Goal: Contribute content: Add original content to the website for others to see

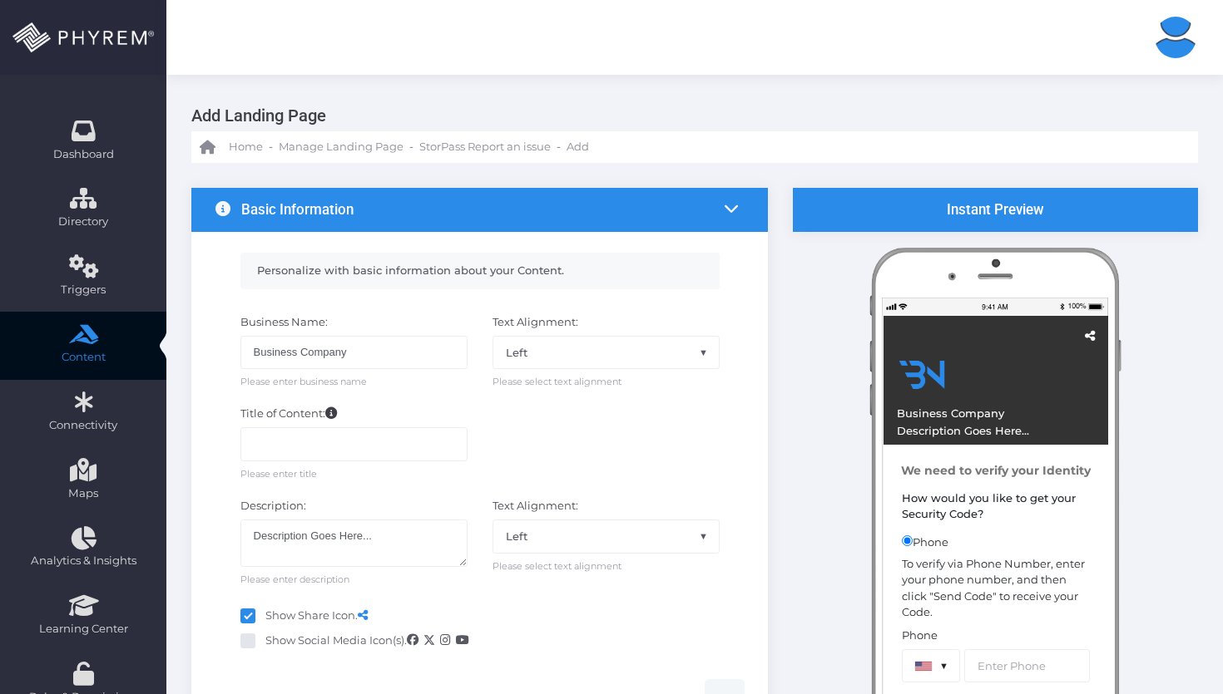
scroll to position [81, 0]
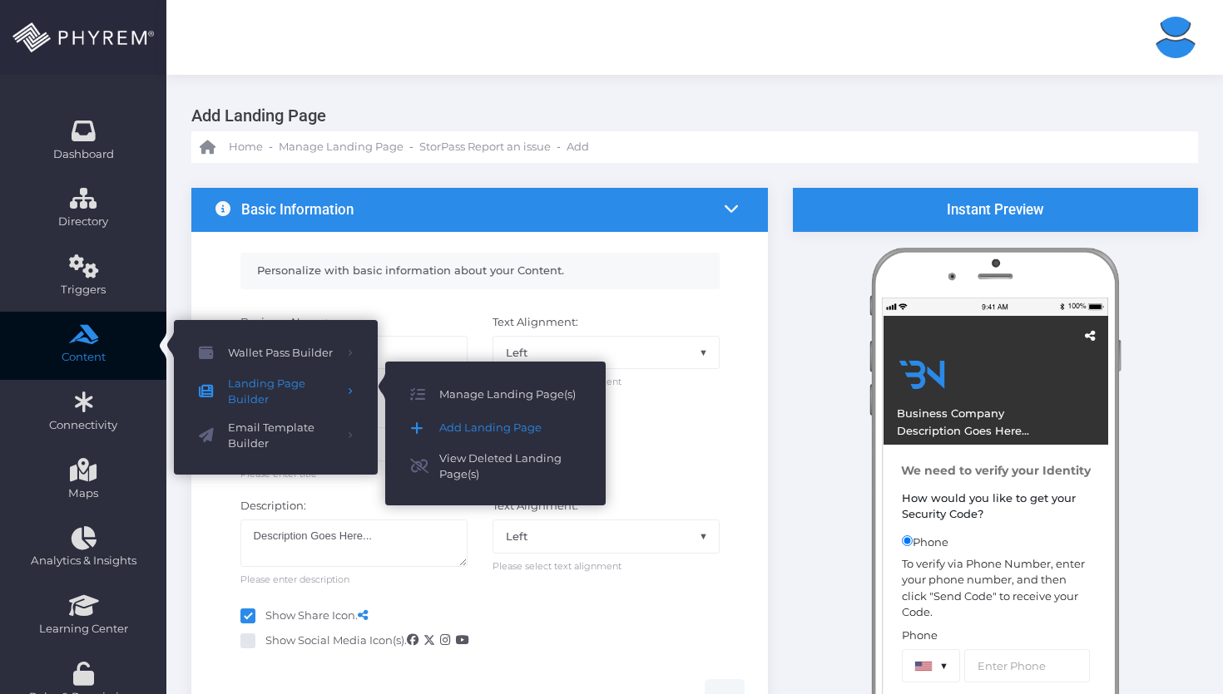
click at [465, 420] on span "Add Landing Page" at bounding box center [509, 428] width 141 height 22
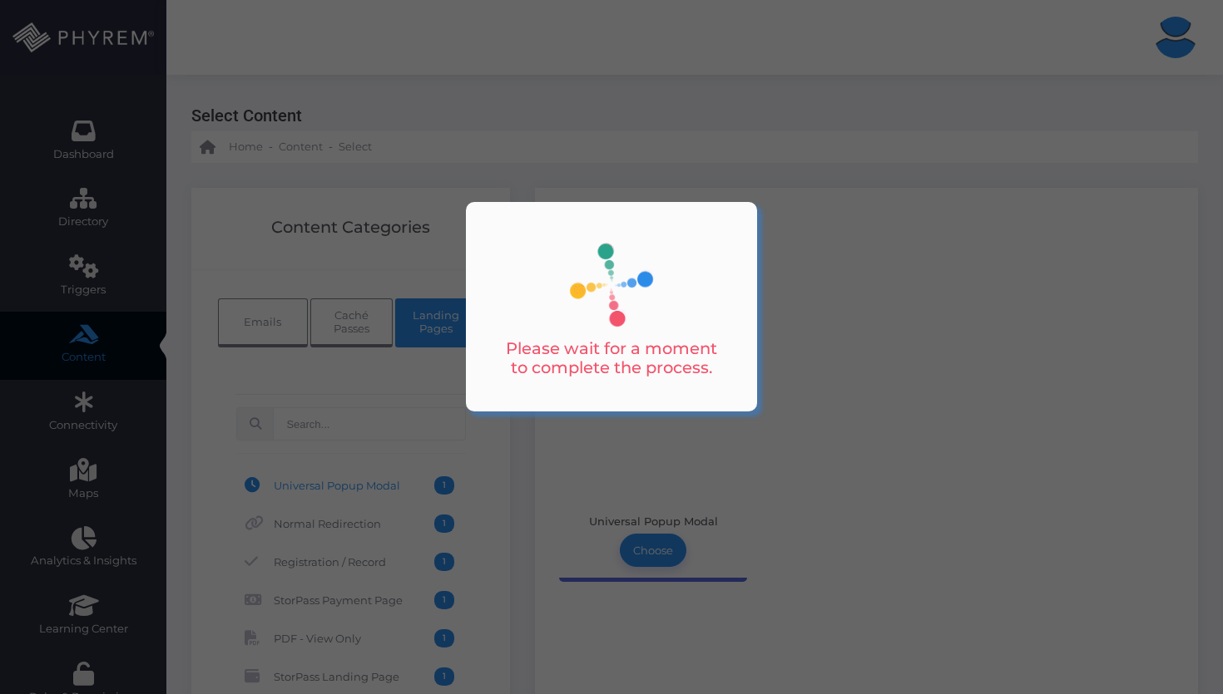
click at [365, 417] on div at bounding box center [611, 347] width 1223 height 694
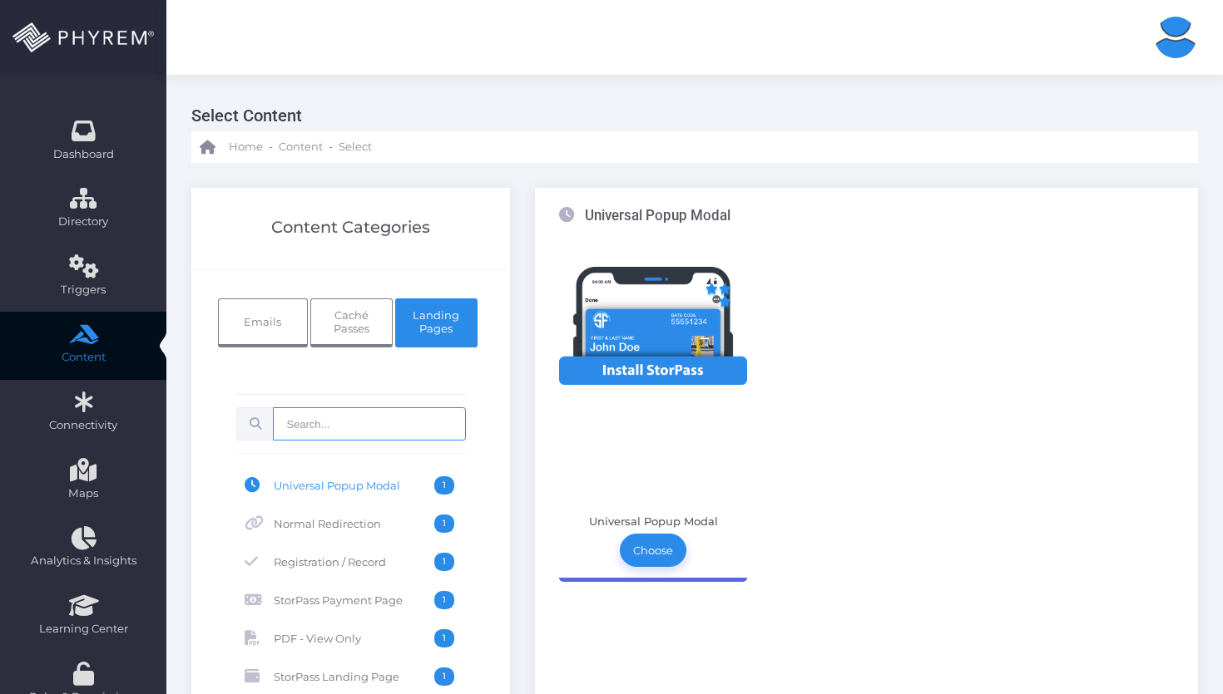
click at [371, 425] on input "text" at bounding box center [369, 424] width 192 height 33
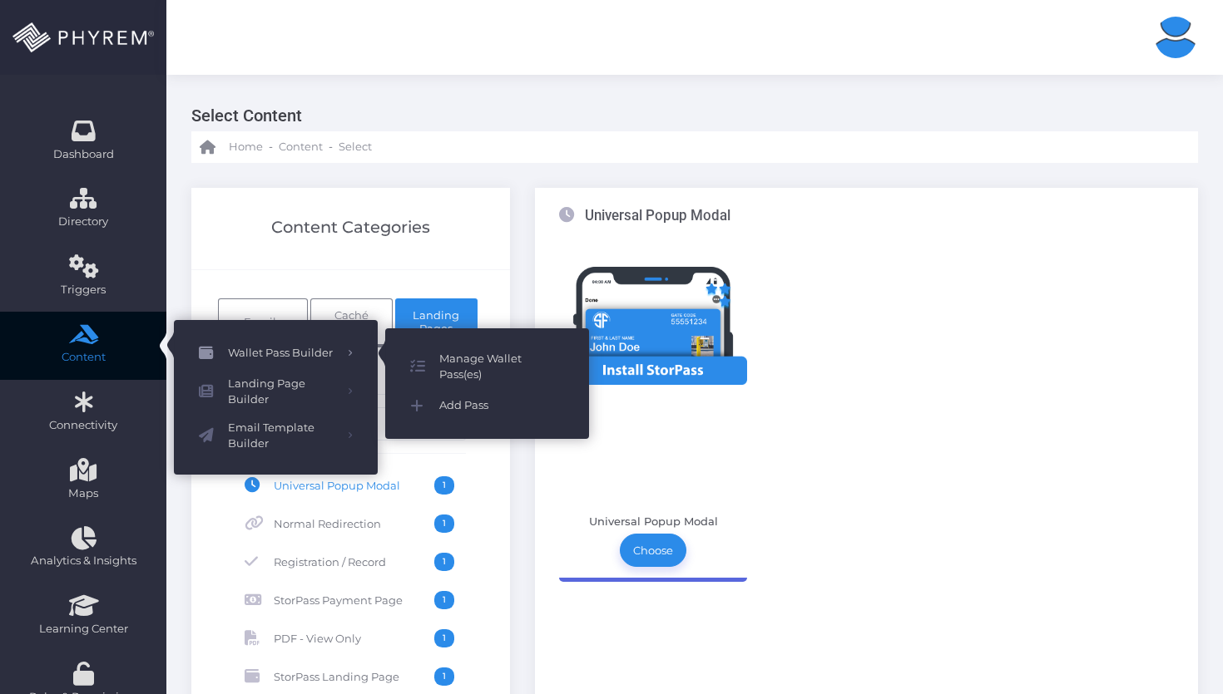
click at [248, 353] on span "Wallet Pass Builder" at bounding box center [282, 354] width 108 height 22
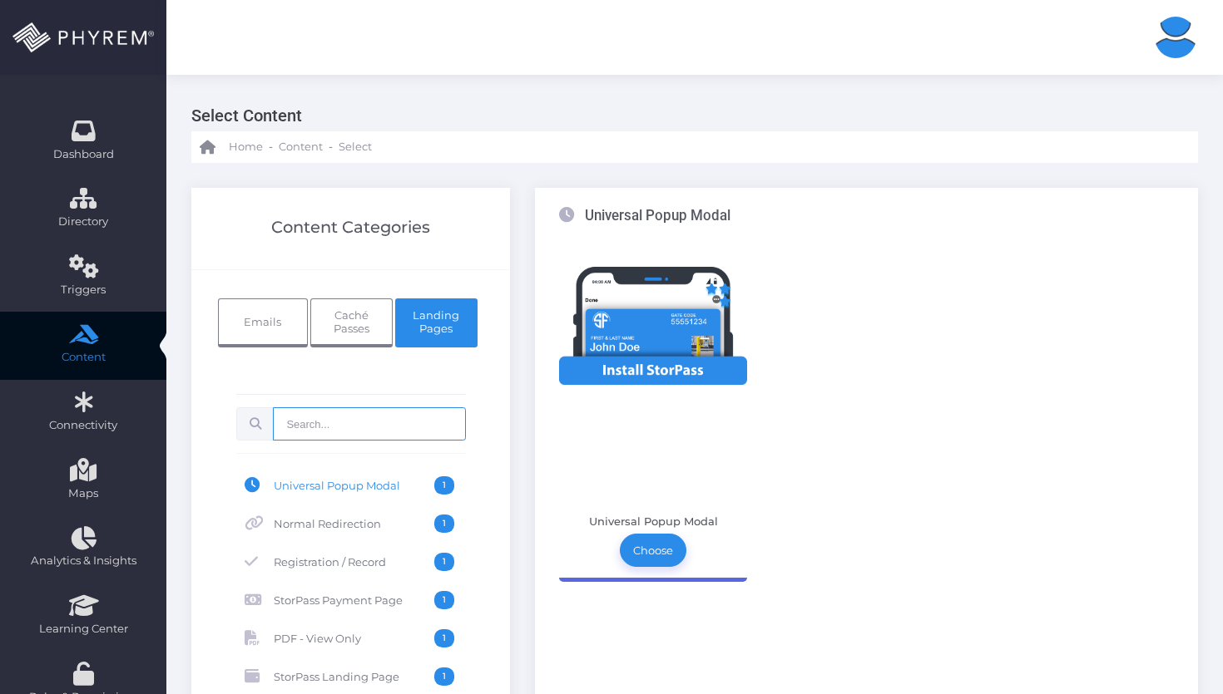
click at [408, 420] on input "text" at bounding box center [369, 424] width 192 height 33
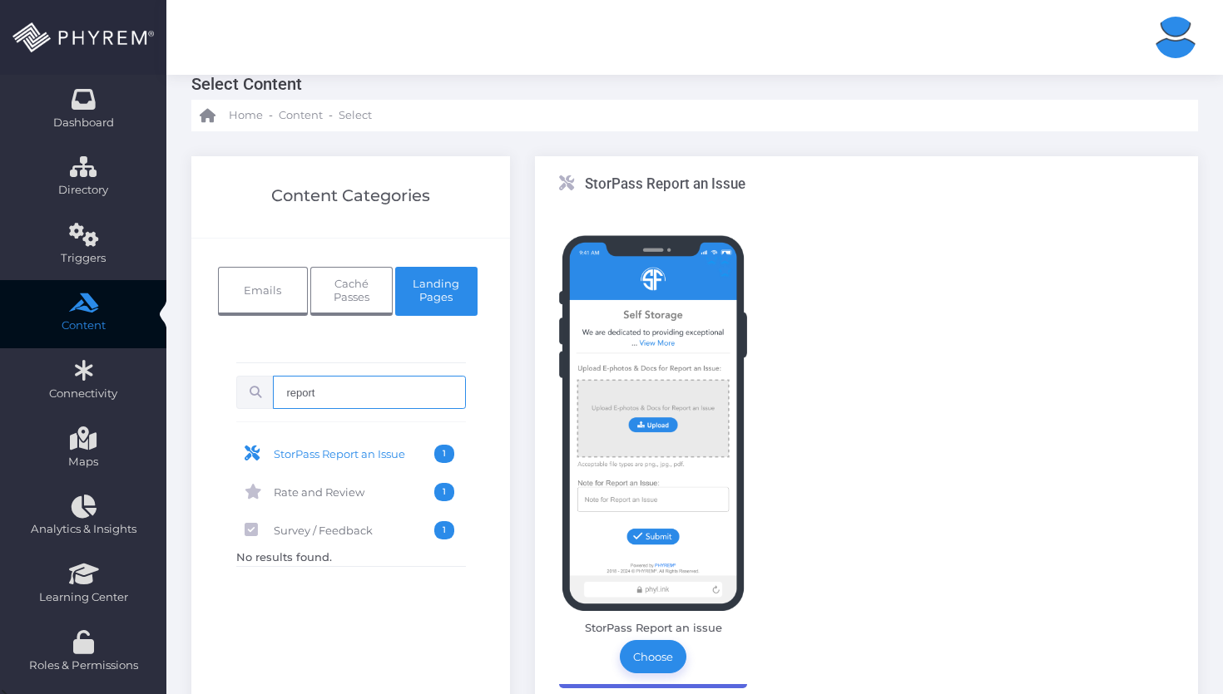
scroll to position [172, 0]
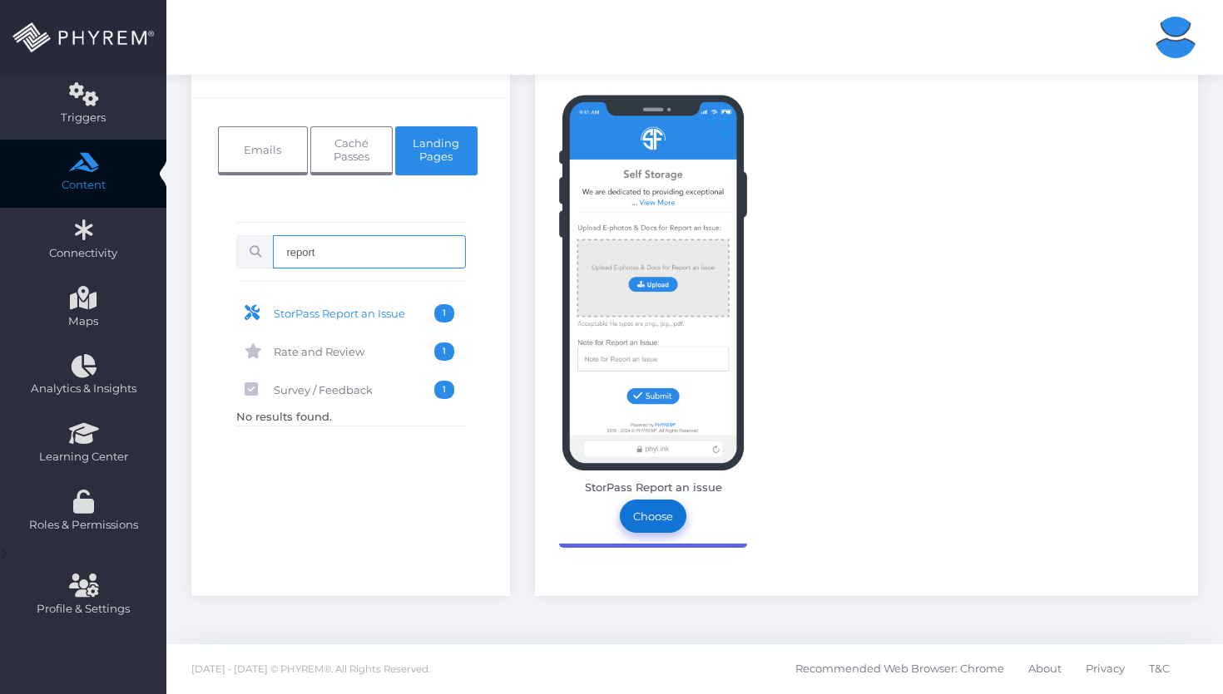
type input "report"
click at [647, 528] on link "Choose" at bounding box center [653, 516] width 67 height 33
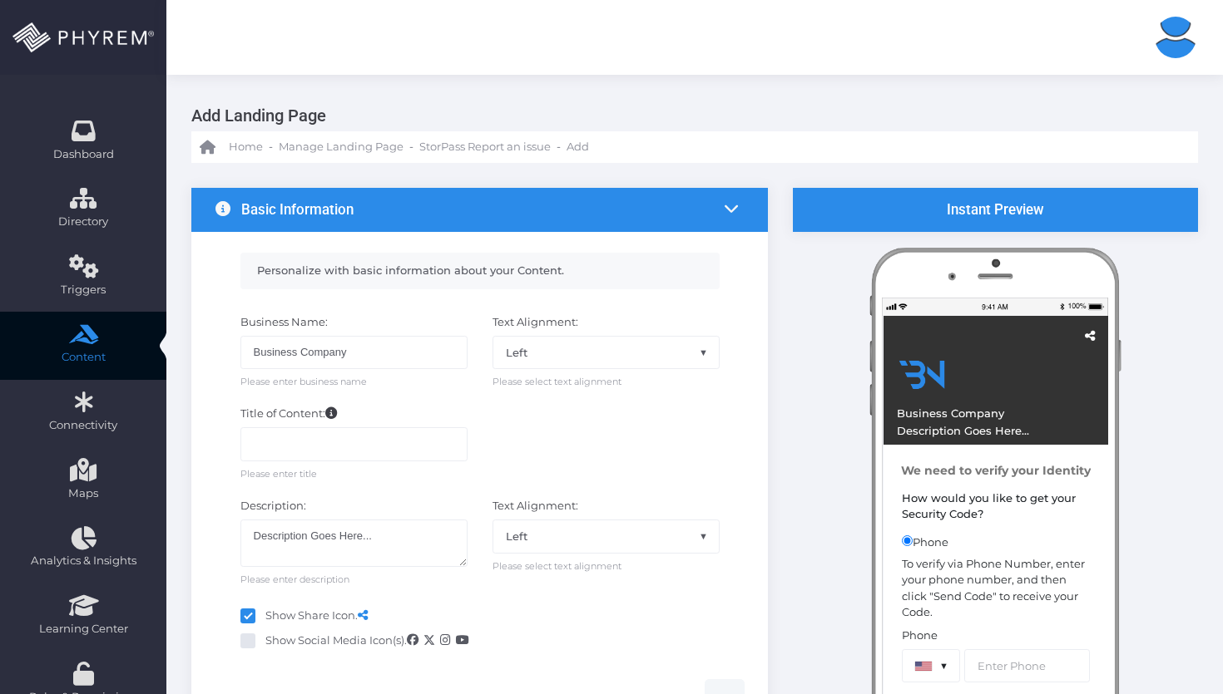
click at [719, 210] on li at bounding box center [731, 210] width 27 height 31
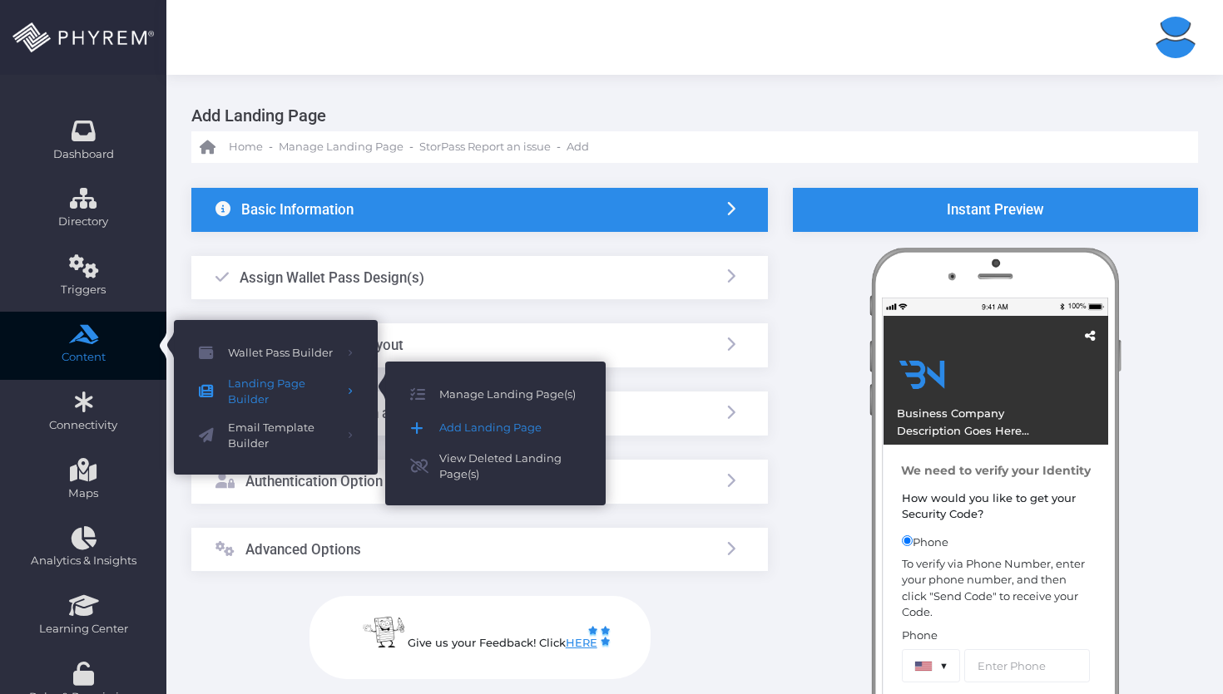
click at [498, 432] on span "Add Landing Page" at bounding box center [509, 428] width 141 height 22
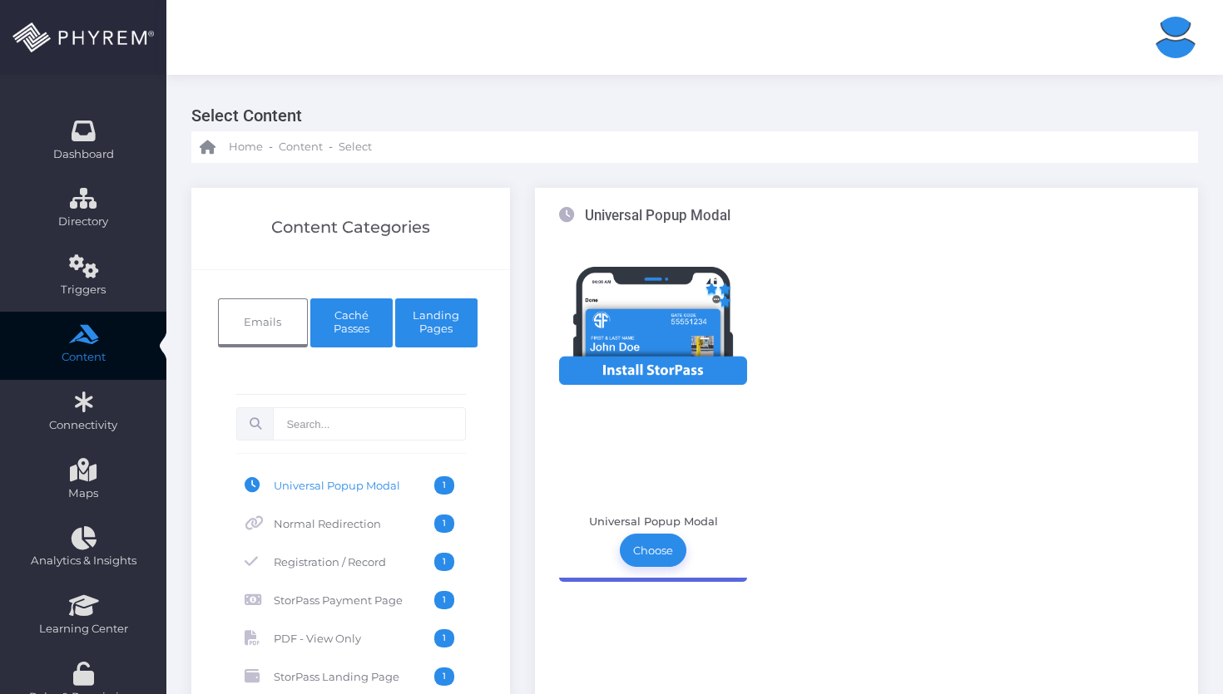
click at [369, 319] on span "Caché Passes" at bounding box center [352, 322] width 56 height 27
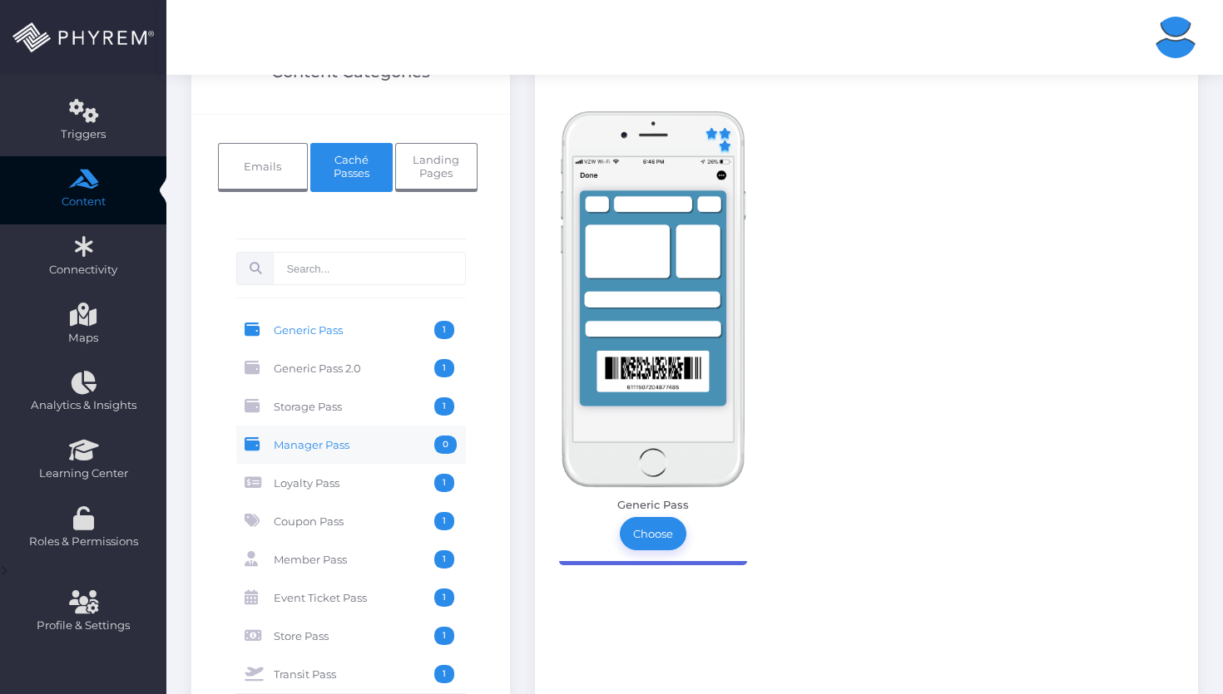
scroll to position [172, 0]
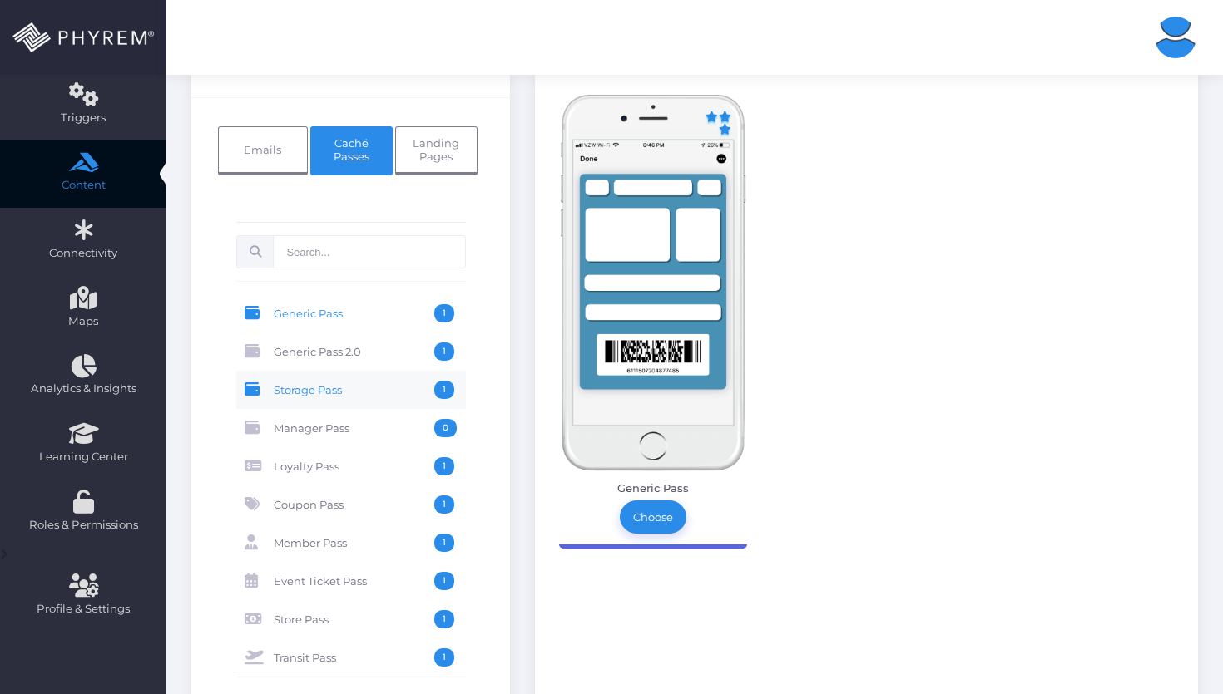
click at [388, 407] on link "Storage Pass 1" at bounding box center [351, 390] width 230 height 38
click at [456, 170] on link "Landing Pages" at bounding box center [436, 151] width 82 height 50
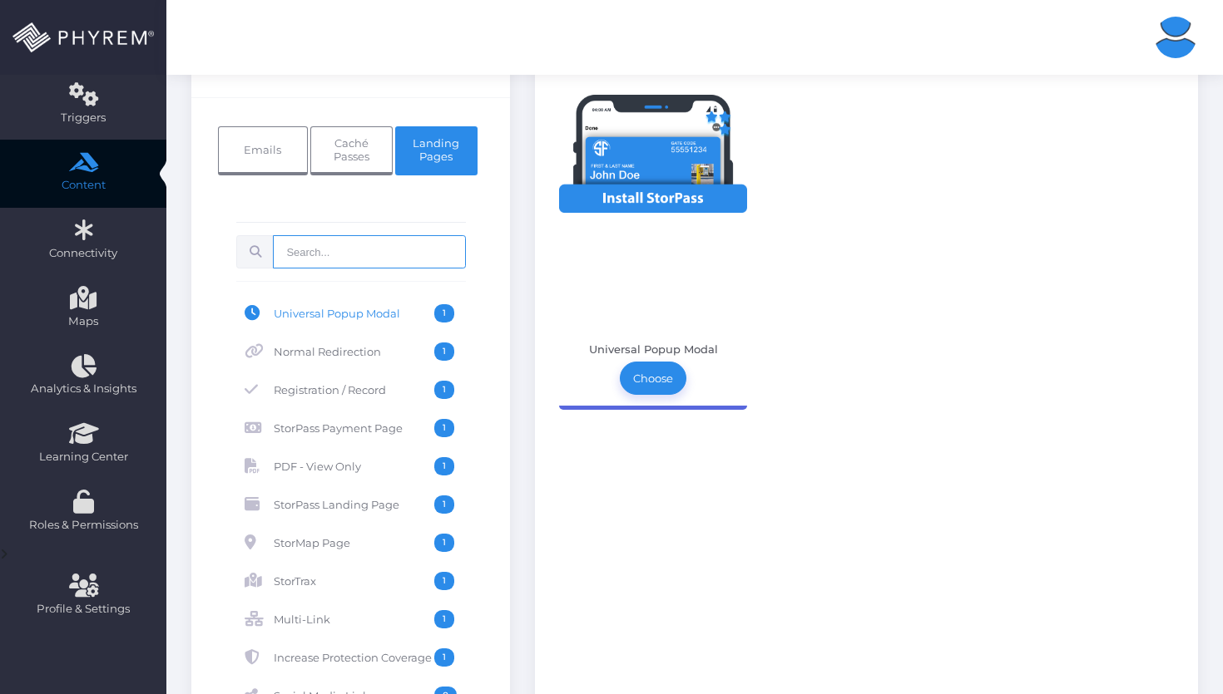
click at [421, 262] on input "text" at bounding box center [369, 251] width 192 height 33
click at [422, 253] on input "text" at bounding box center [369, 251] width 192 height 33
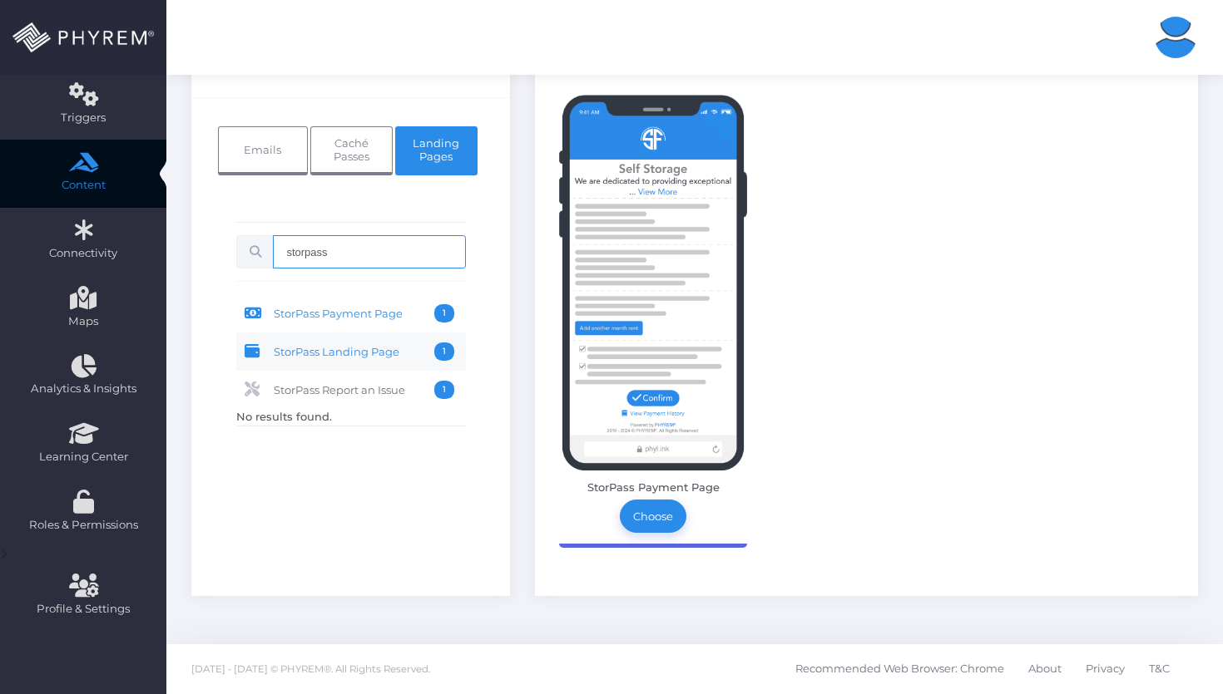
type input "storpass"
click at [363, 355] on span "StorPass Landing Page" at bounding box center [354, 352] width 161 height 18
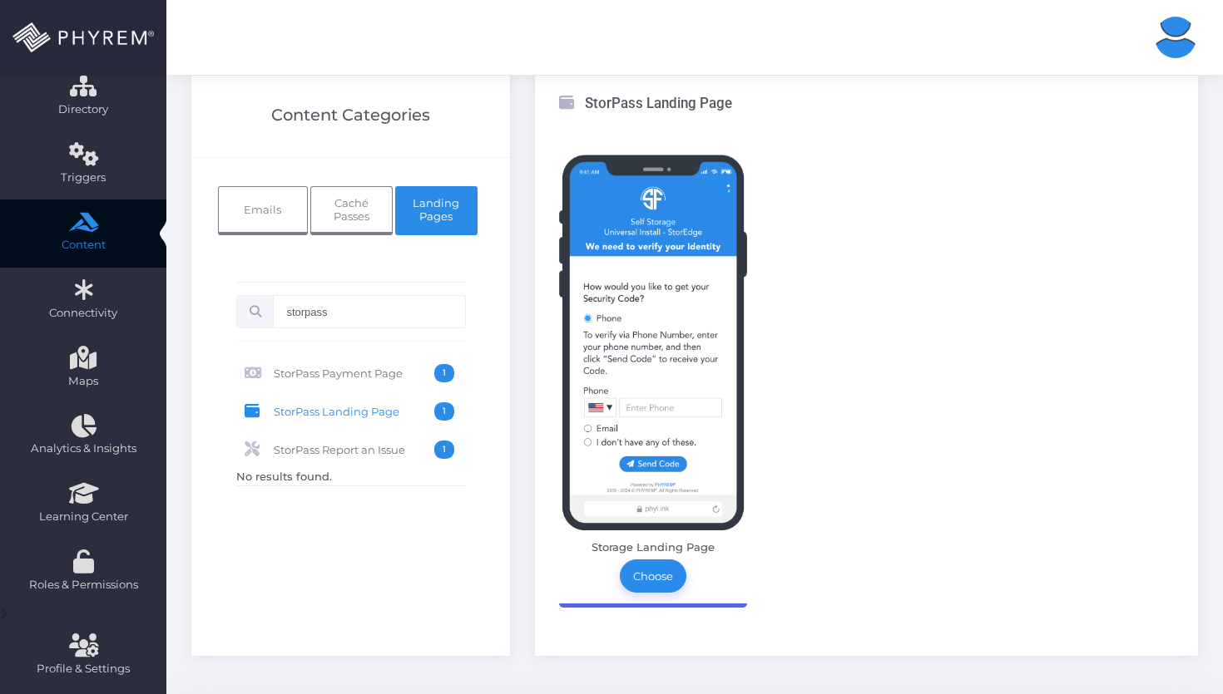
scroll to position [172, 0]
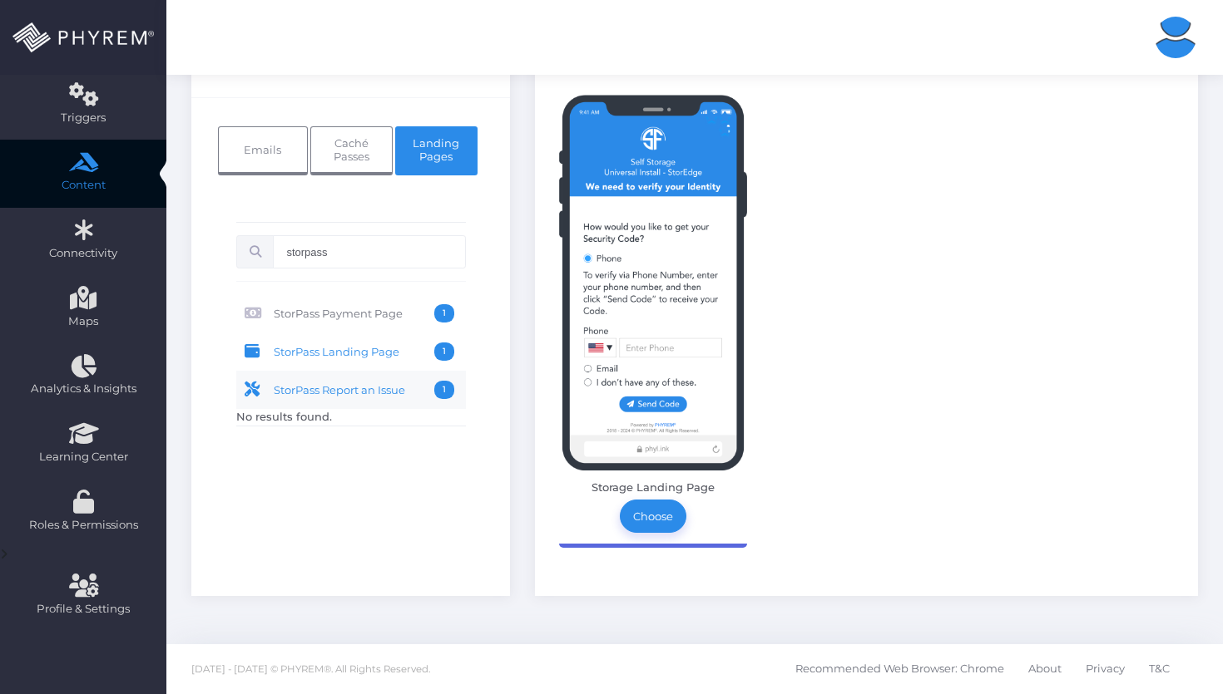
click at [424, 395] on span "StorPass Report an Issue" at bounding box center [354, 390] width 161 height 18
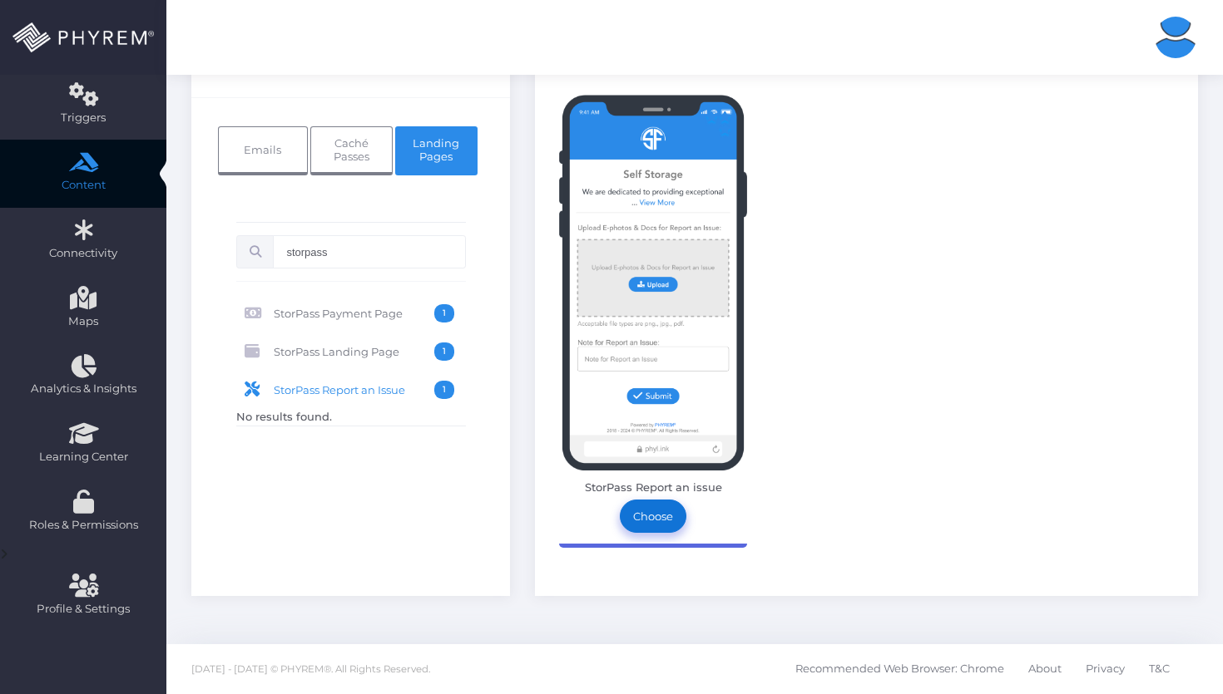
click at [663, 523] on link "Choose" at bounding box center [653, 516] width 67 height 33
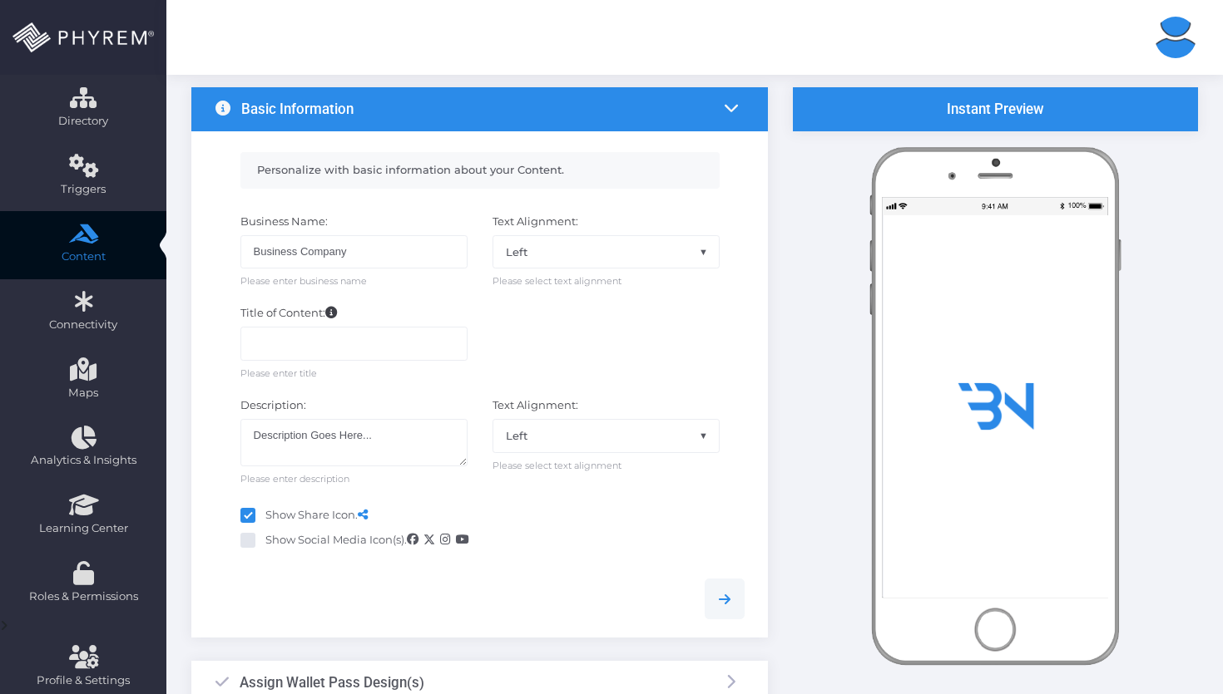
click at [665, 123] on div "Basic Information" at bounding box center [479, 109] width 576 height 44
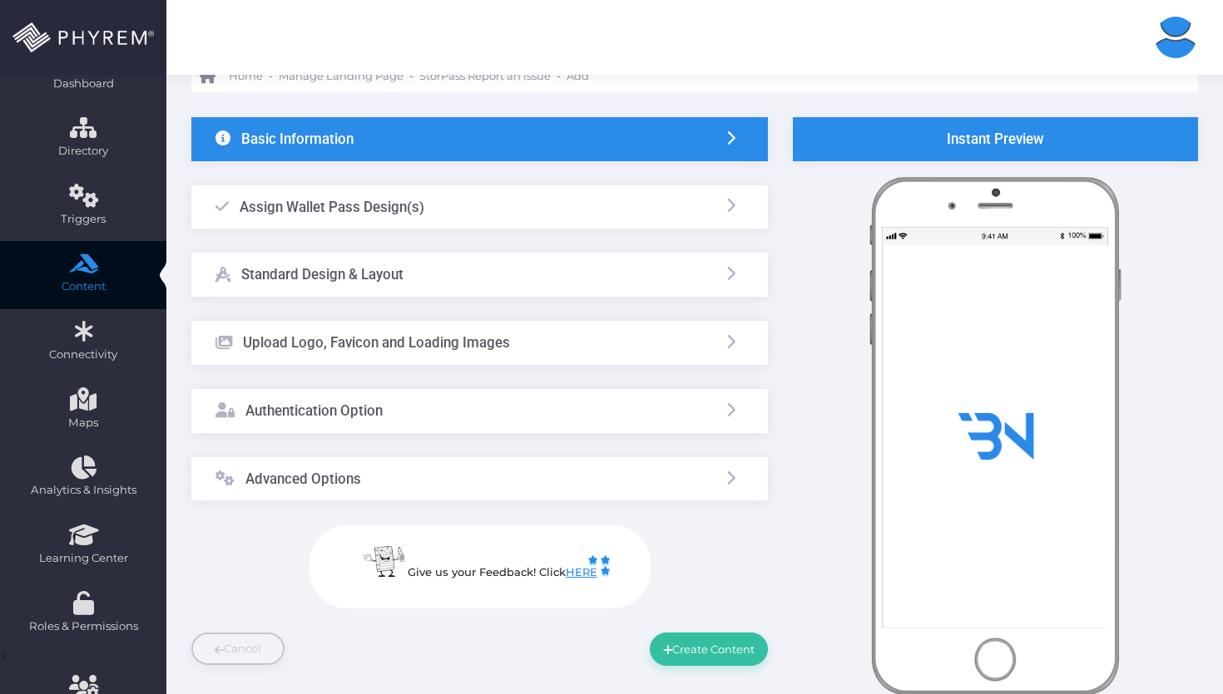
scroll to position [61, 0]
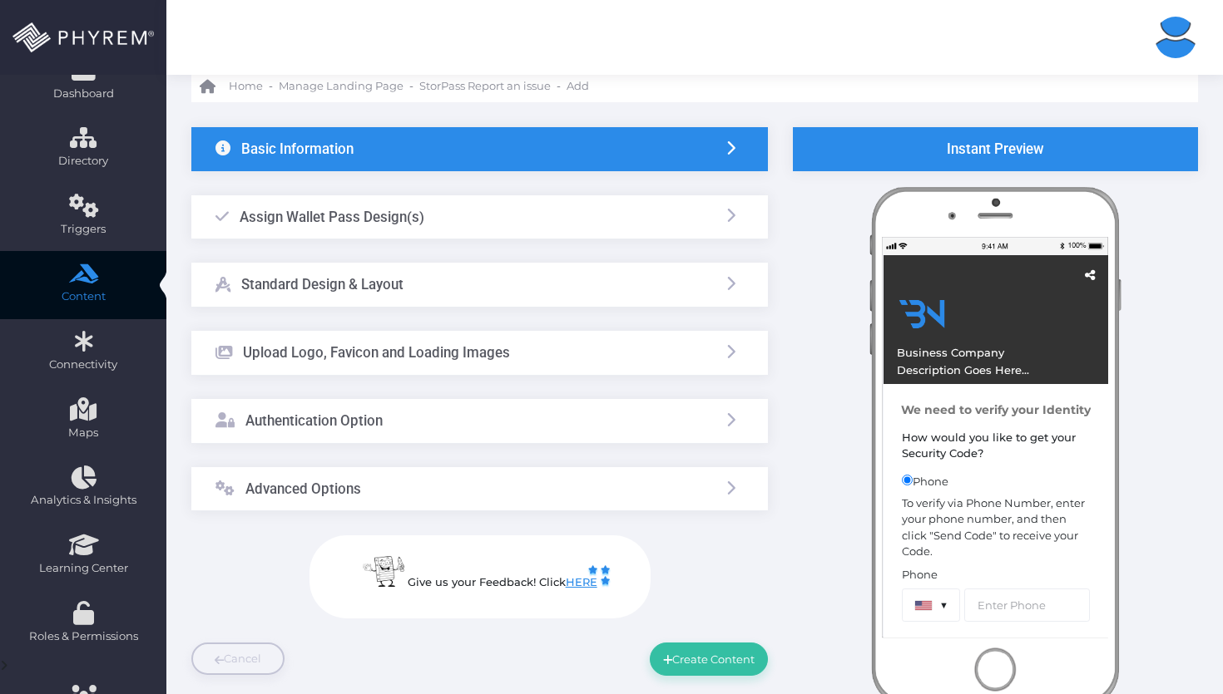
click at [734, 157] on link at bounding box center [731, 149] width 18 height 17
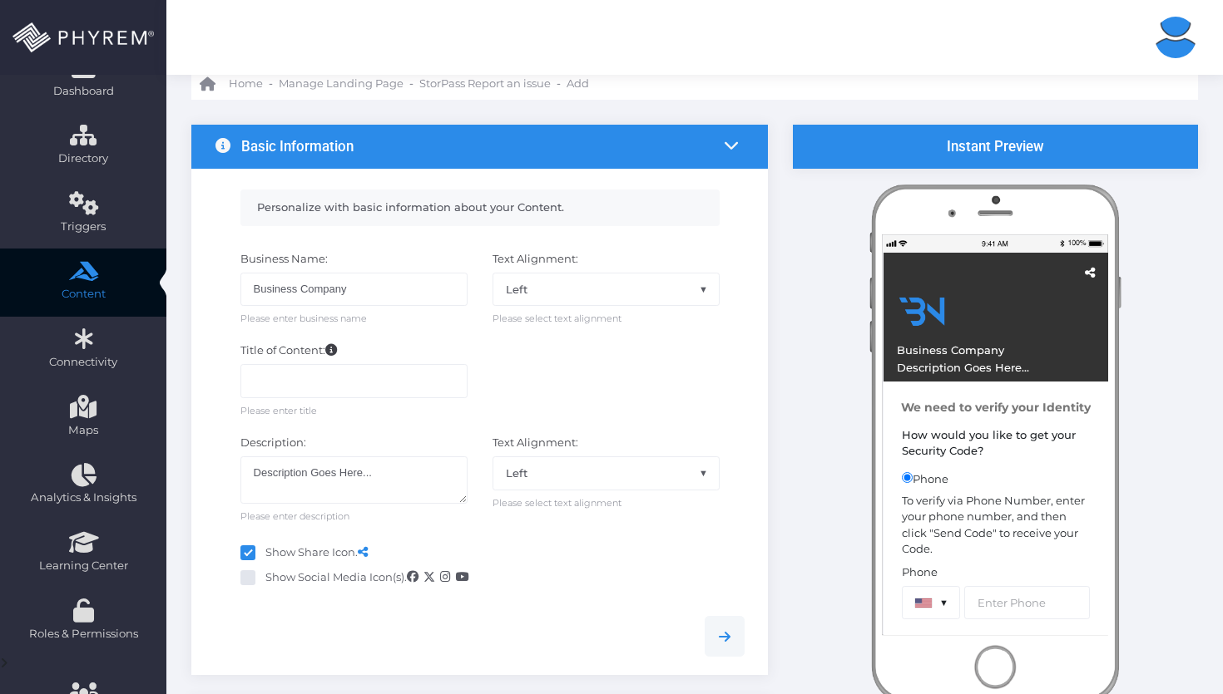
scroll to position [64, 0]
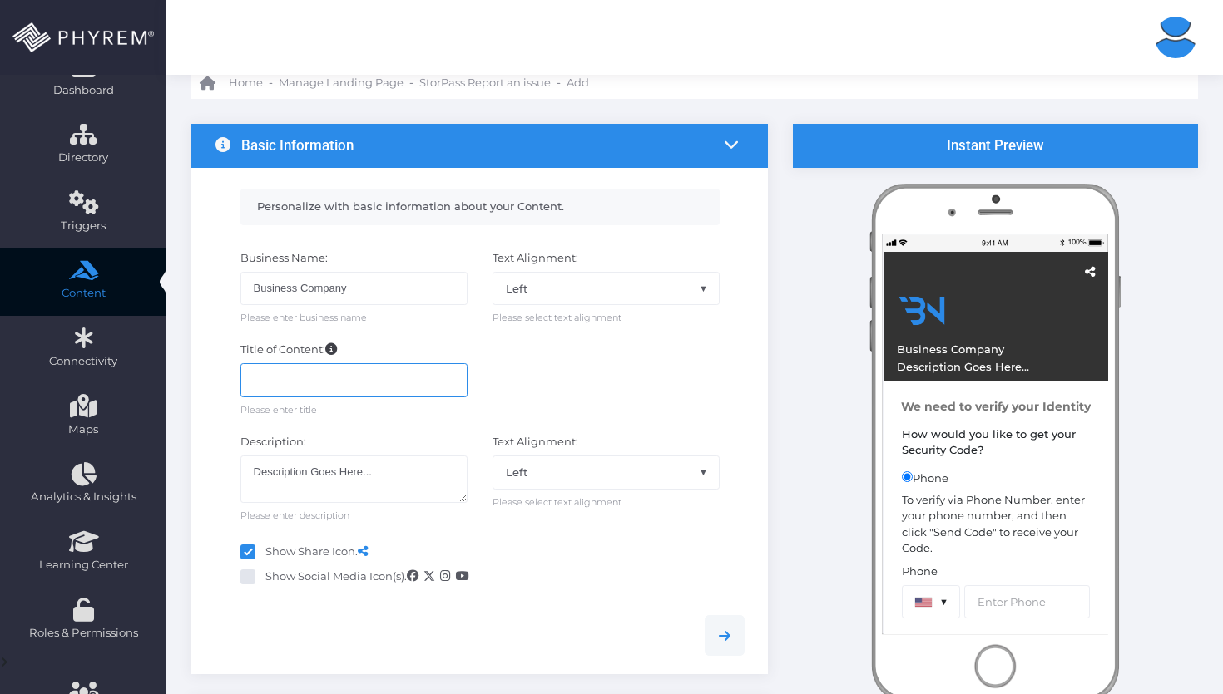
click at [398, 380] on input "text" at bounding box center [353, 379] width 227 height 33
type input "123"
click at [720, 147] on li at bounding box center [731, 146] width 27 height 31
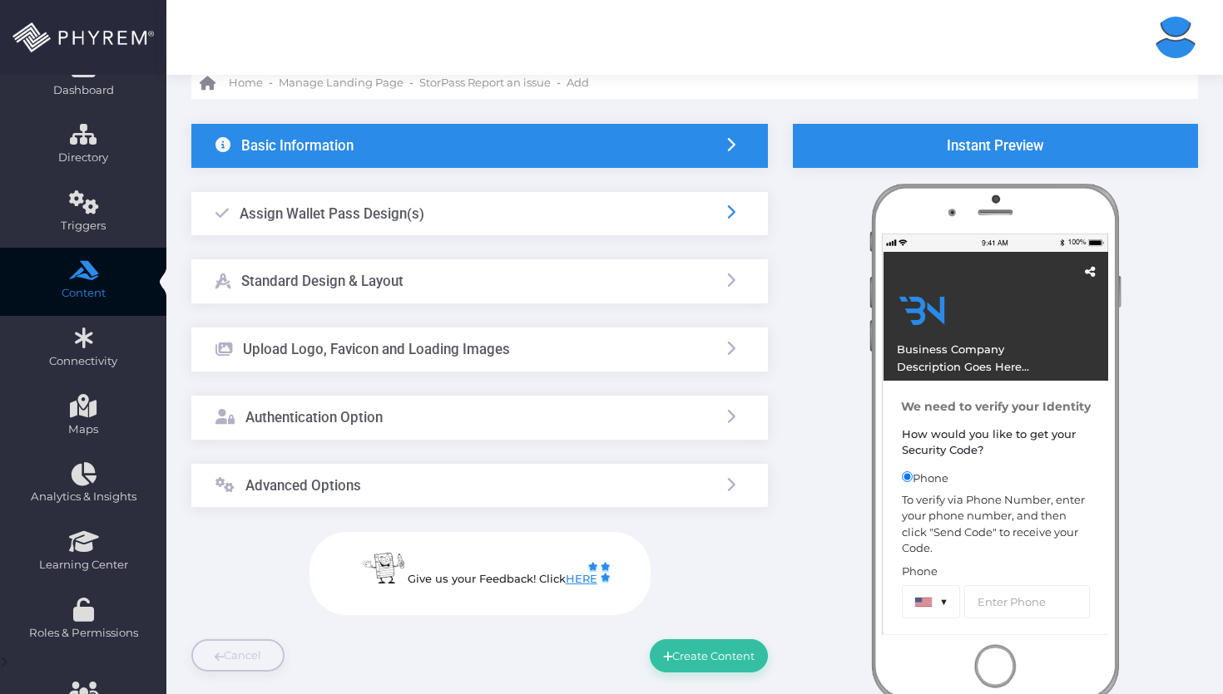
click at [734, 206] on icon at bounding box center [731, 212] width 15 height 15
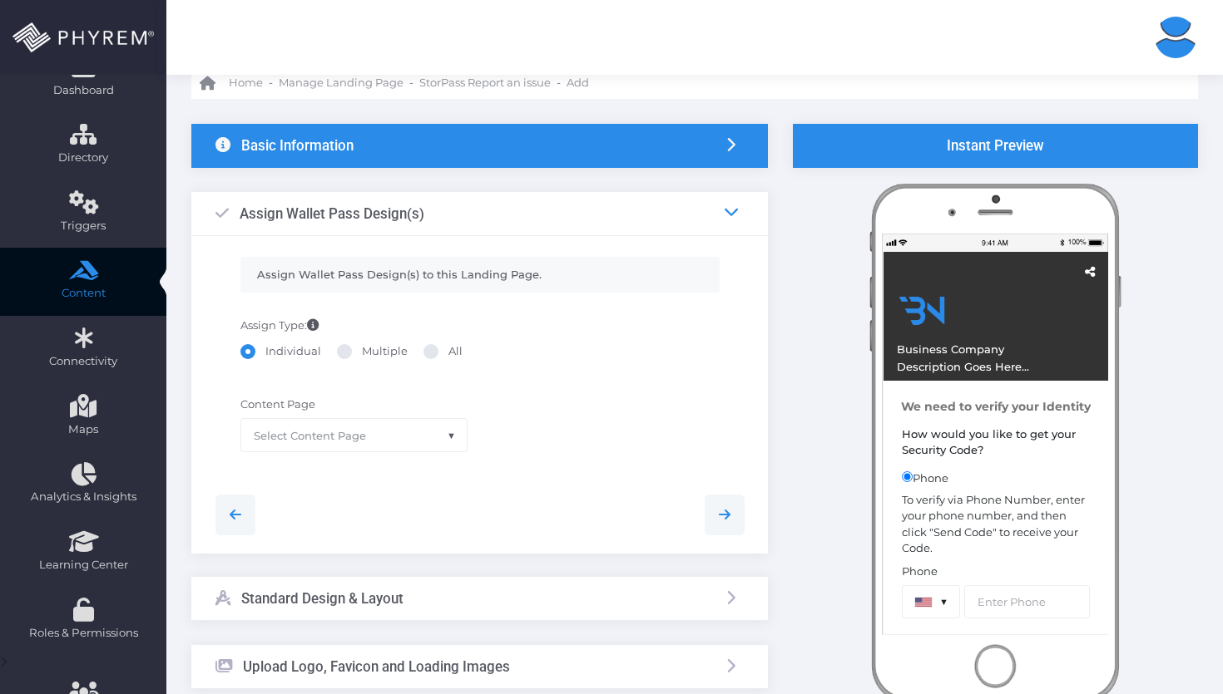
click at [724, 210] on icon at bounding box center [731, 212] width 15 height 15
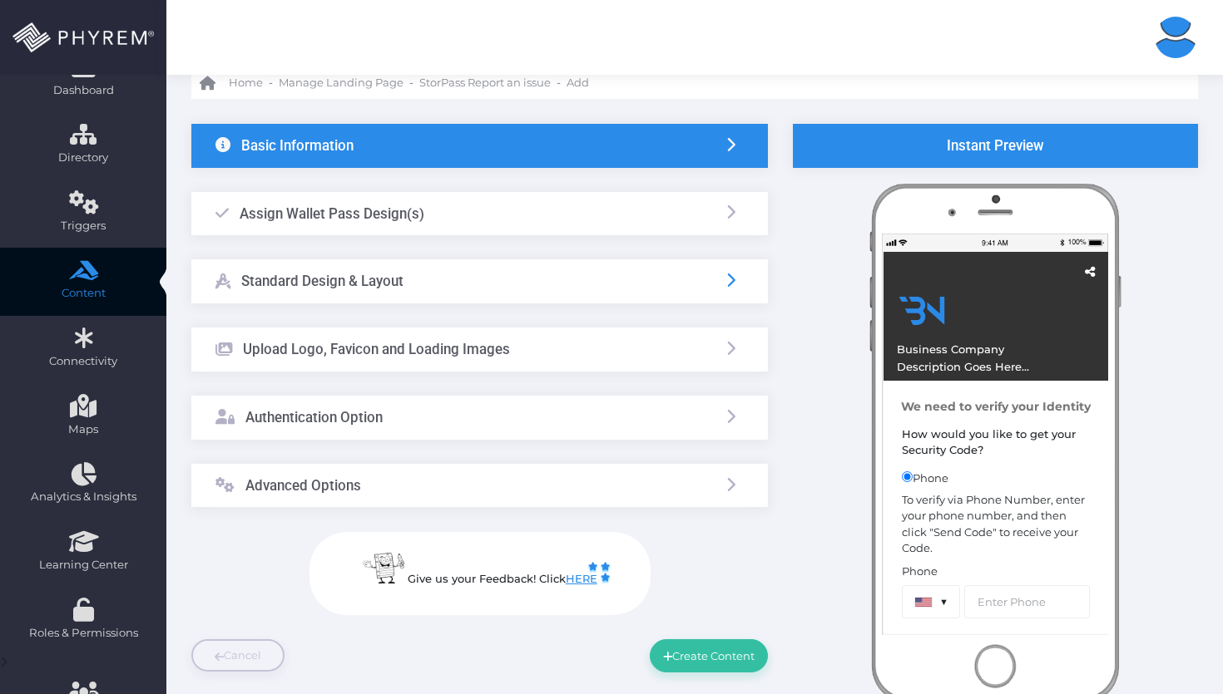
click at [739, 288] on link at bounding box center [731, 281] width 18 height 17
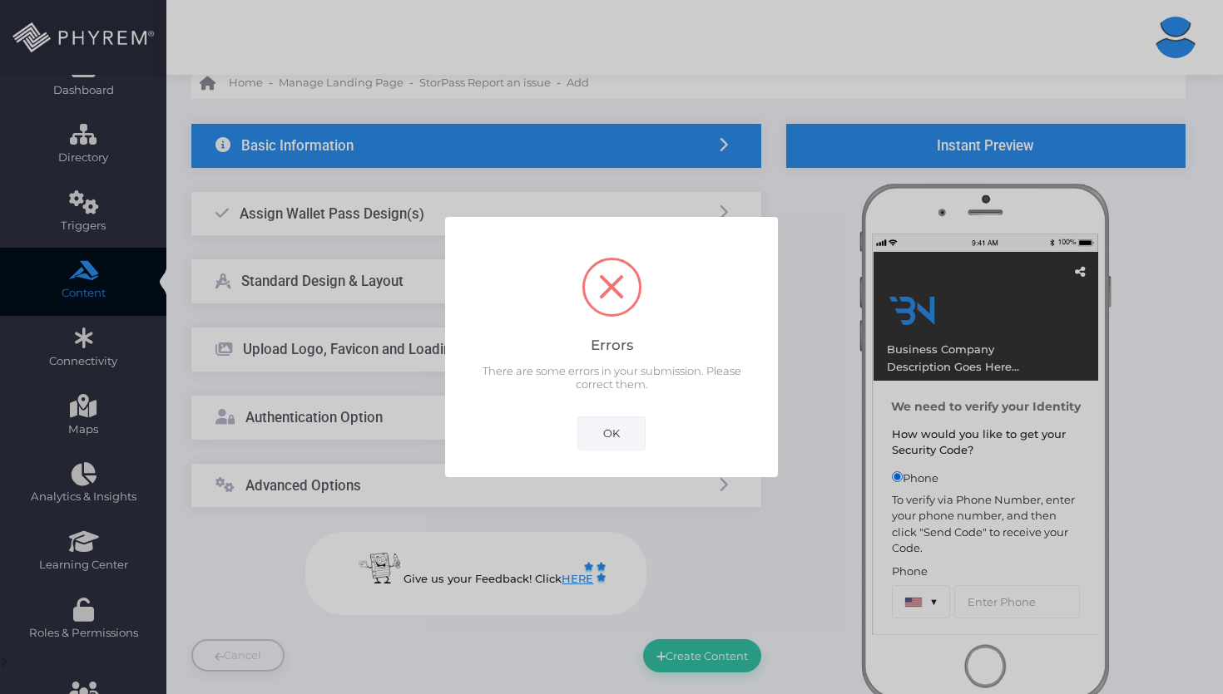
click at [645, 438] on div "OK Cancel" at bounding box center [611, 427] width 77 height 46
click at [634, 433] on button "OK" at bounding box center [611, 433] width 68 height 33
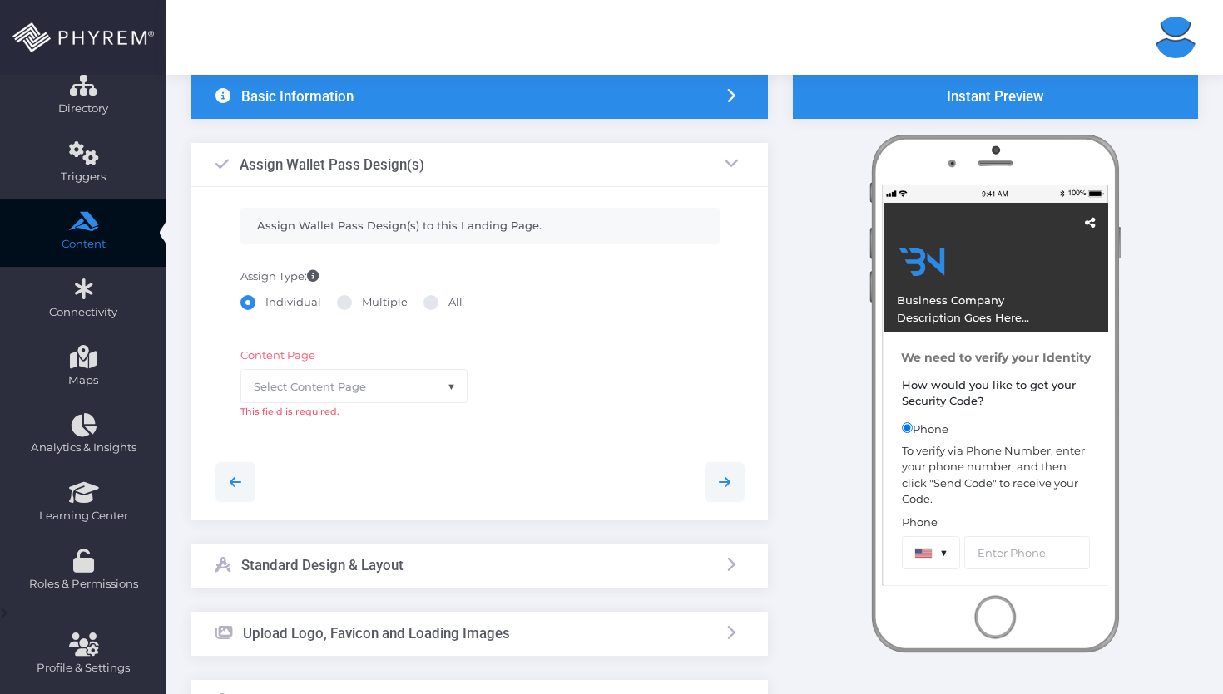
scroll to position [114, 0]
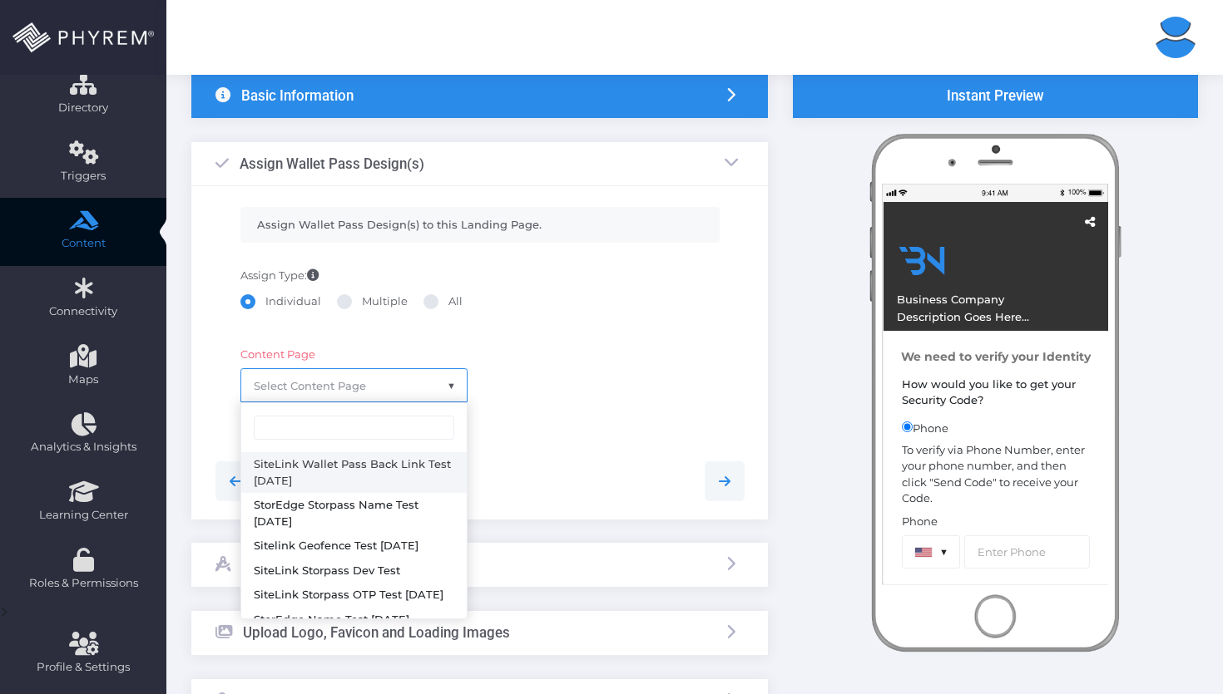
click at [384, 374] on span "Select Content Page" at bounding box center [353, 385] width 225 height 32
select select "2802"
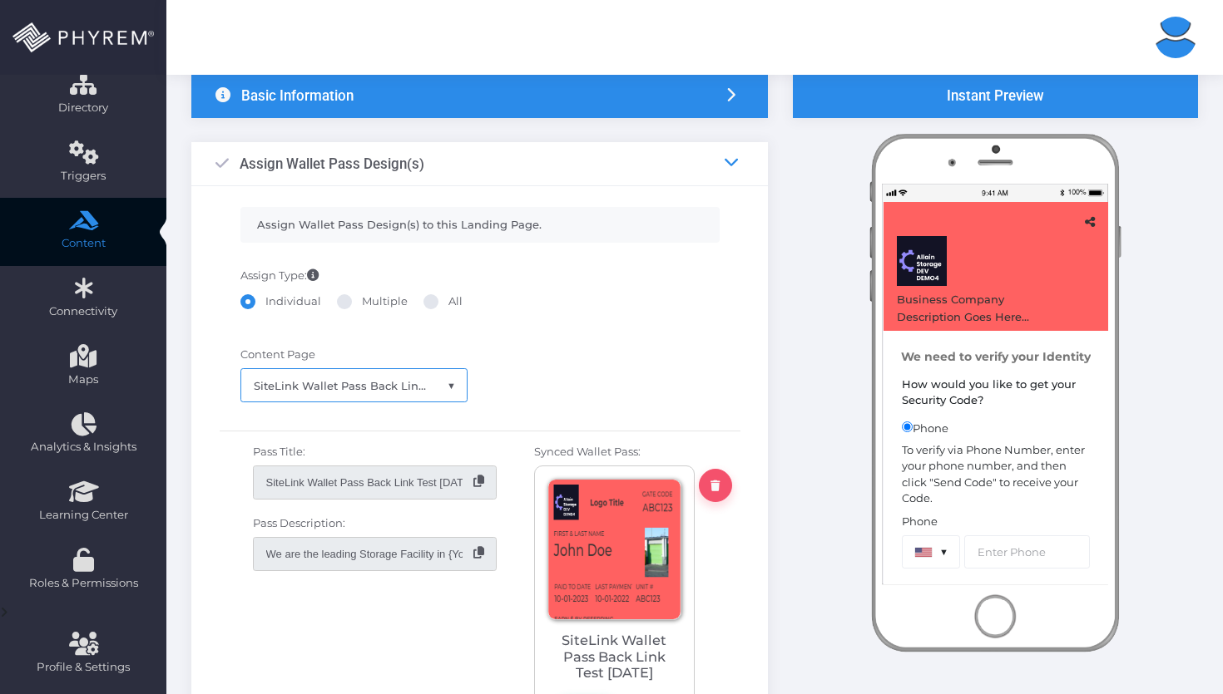
click at [726, 169] on icon at bounding box center [731, 162] width 15 height 15
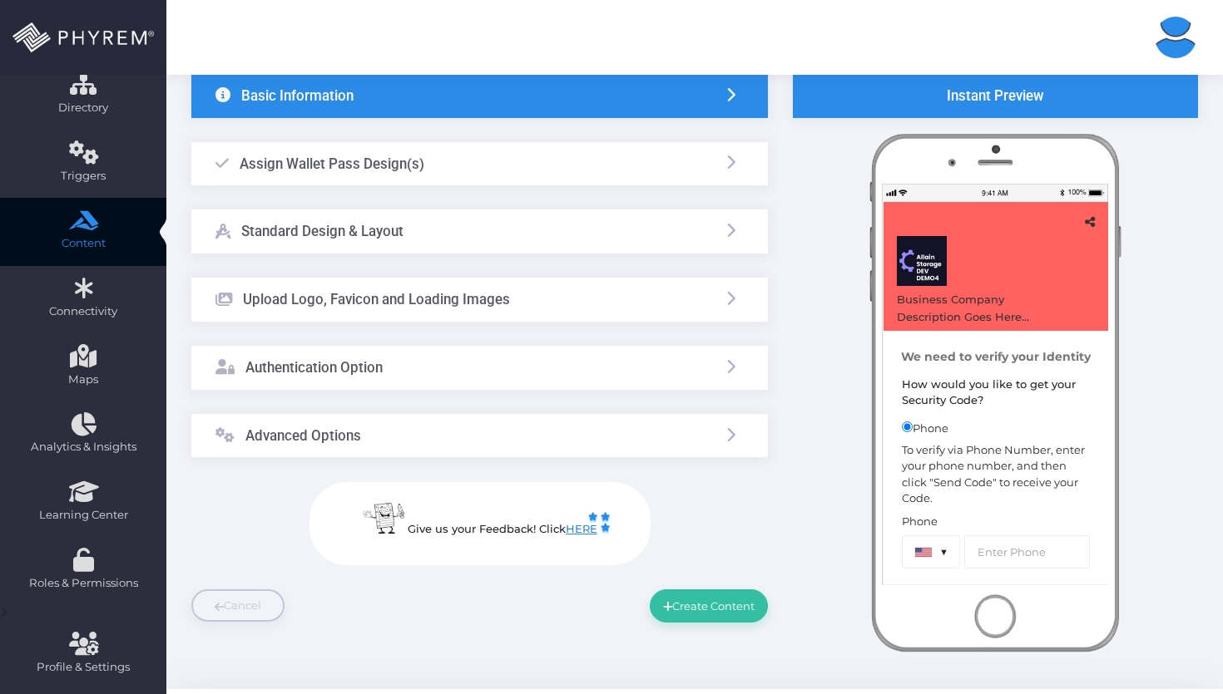
click at [728, 250] on div at bounding box center [731, 231] width 27 height 43
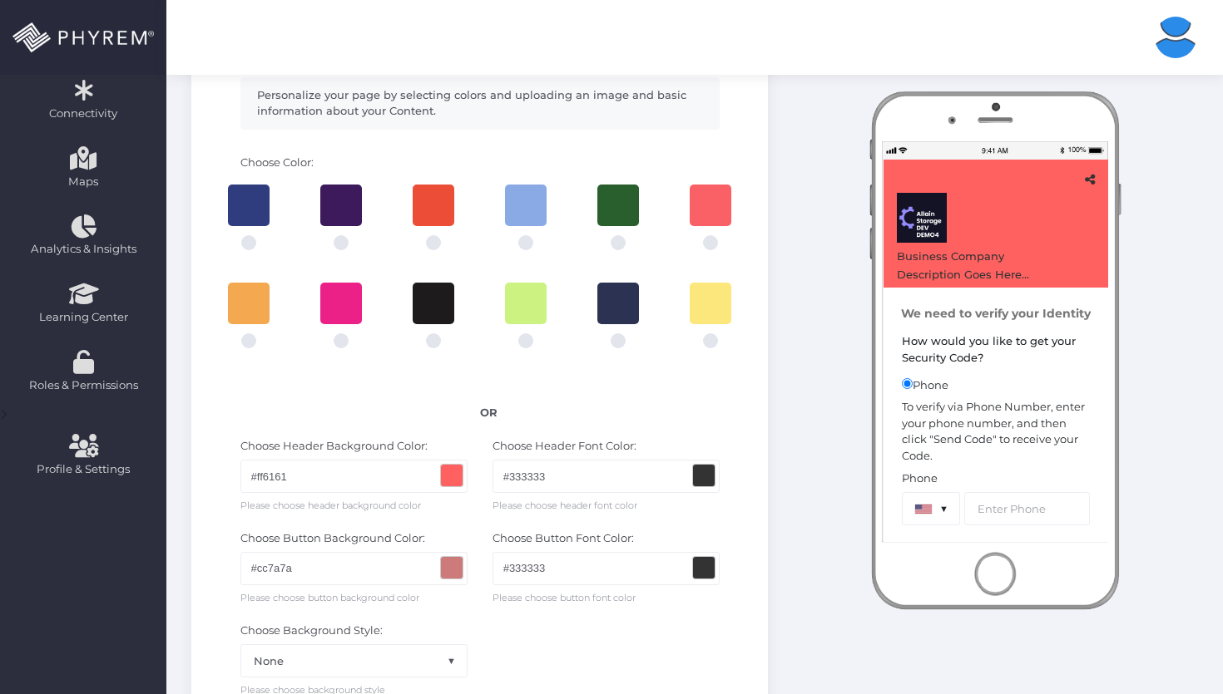
scroll to position [338, 0]
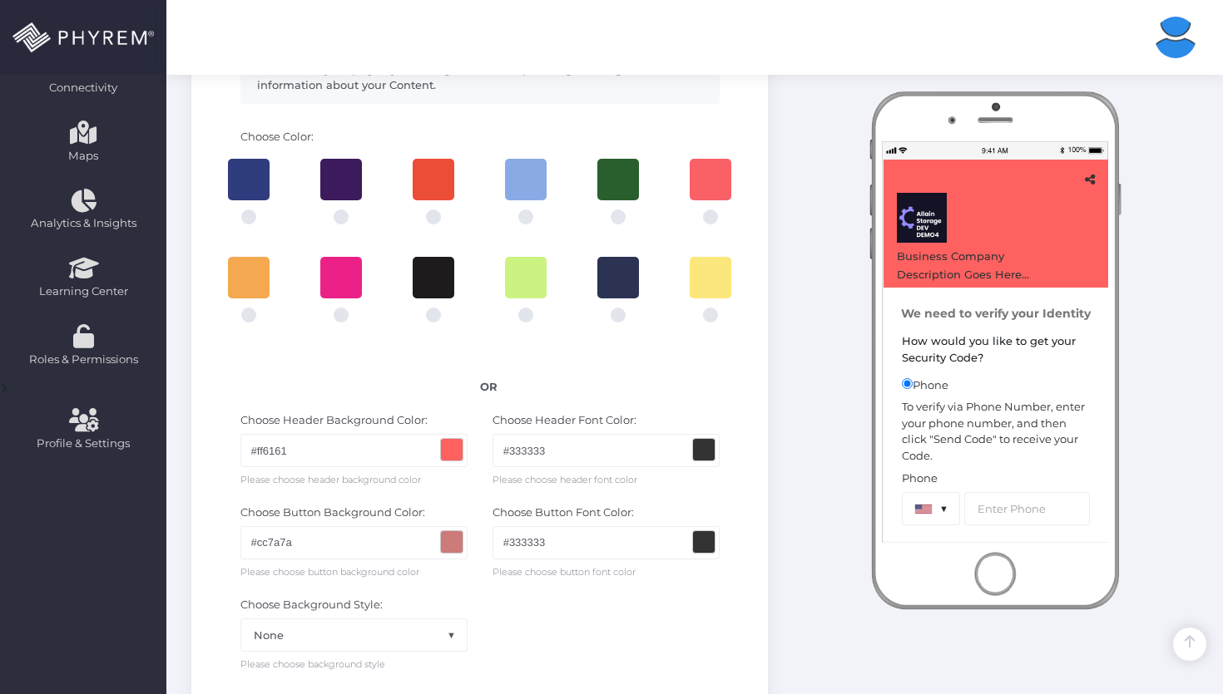
click at [245, 315] on span at bounding box center [248, 315] width 15 height 15
click at [245, 315] on input "radio" at bounding box center [246, 312] width 11 height 11
radio input "true"
type input "#f4a950"
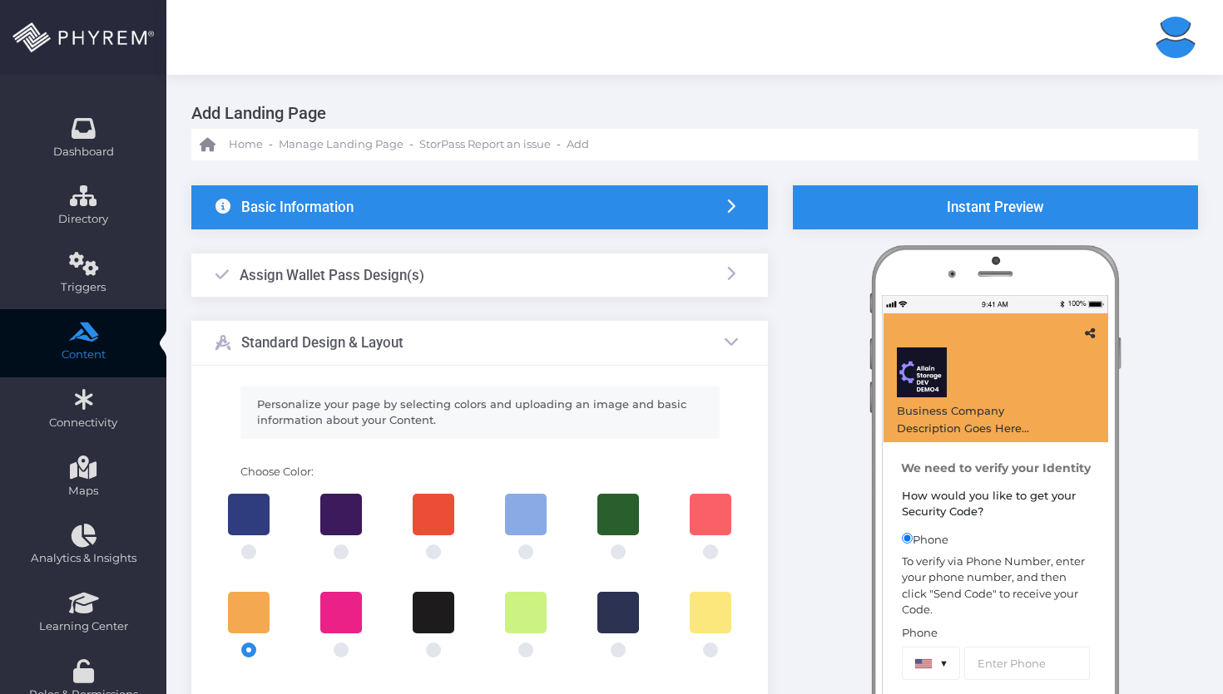
scroll to position [3, 0]
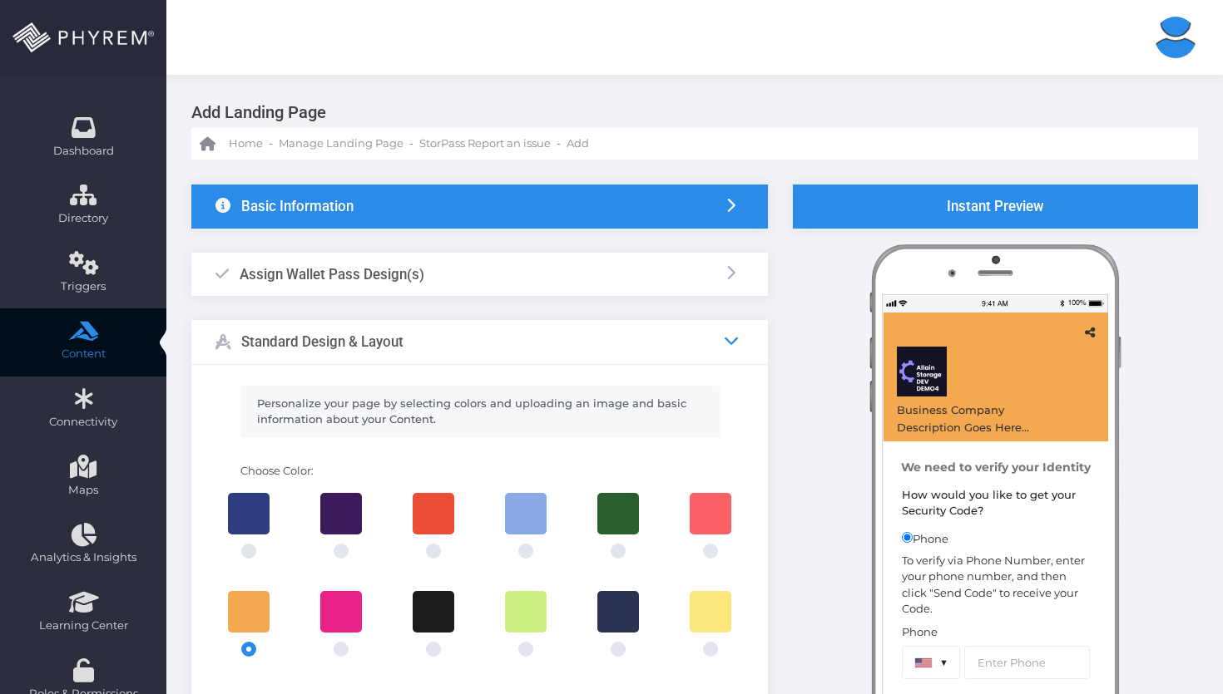
click at [730, 342] on icon at bounding box center [731, 341] width 15 height 15
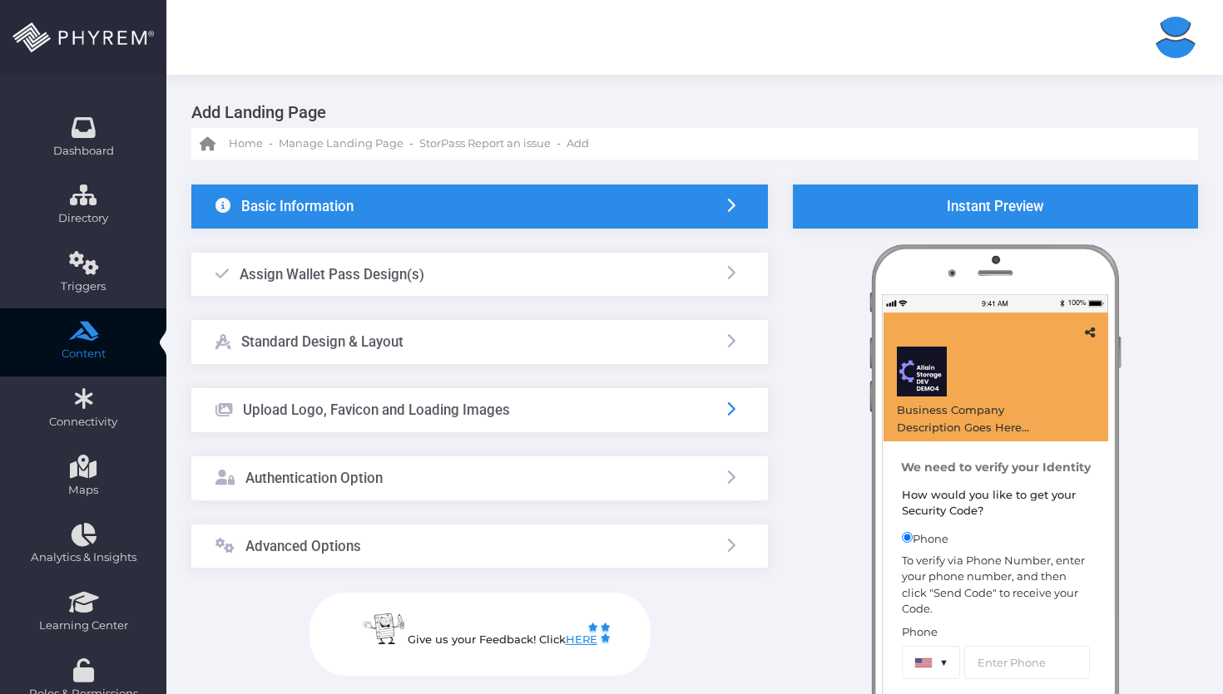
click at [738, 402] on icon at bounding box center [731, 409] width 15 height 15
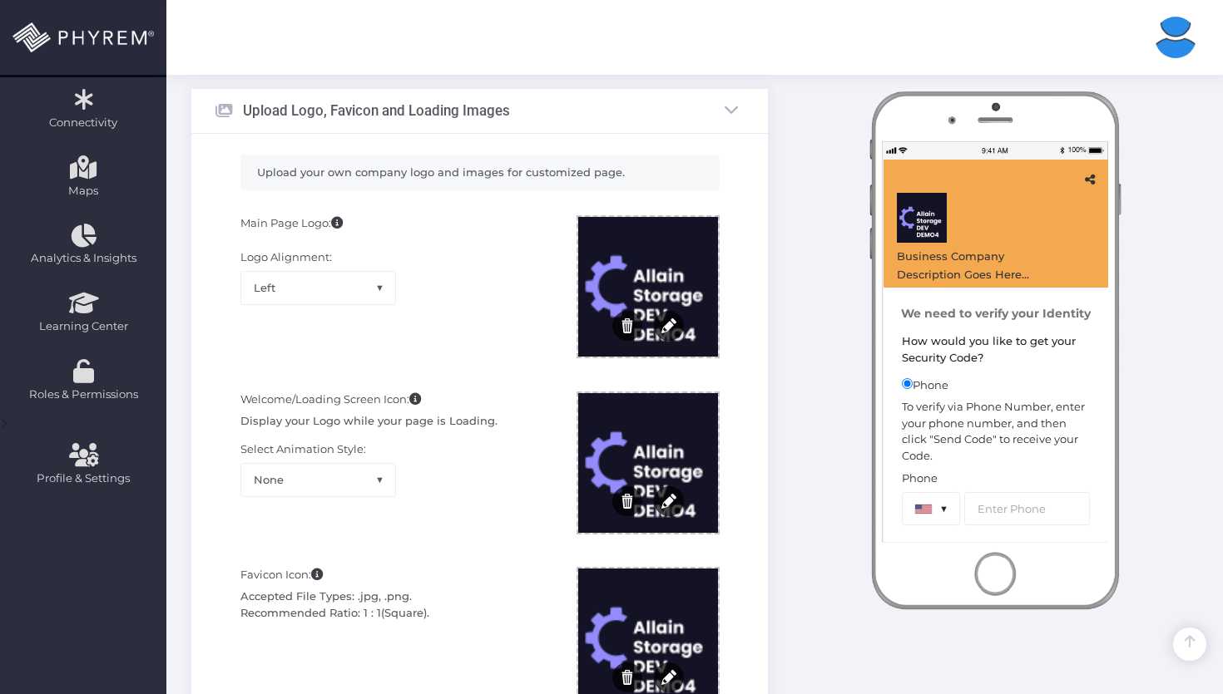
scroll to position [286, 0]
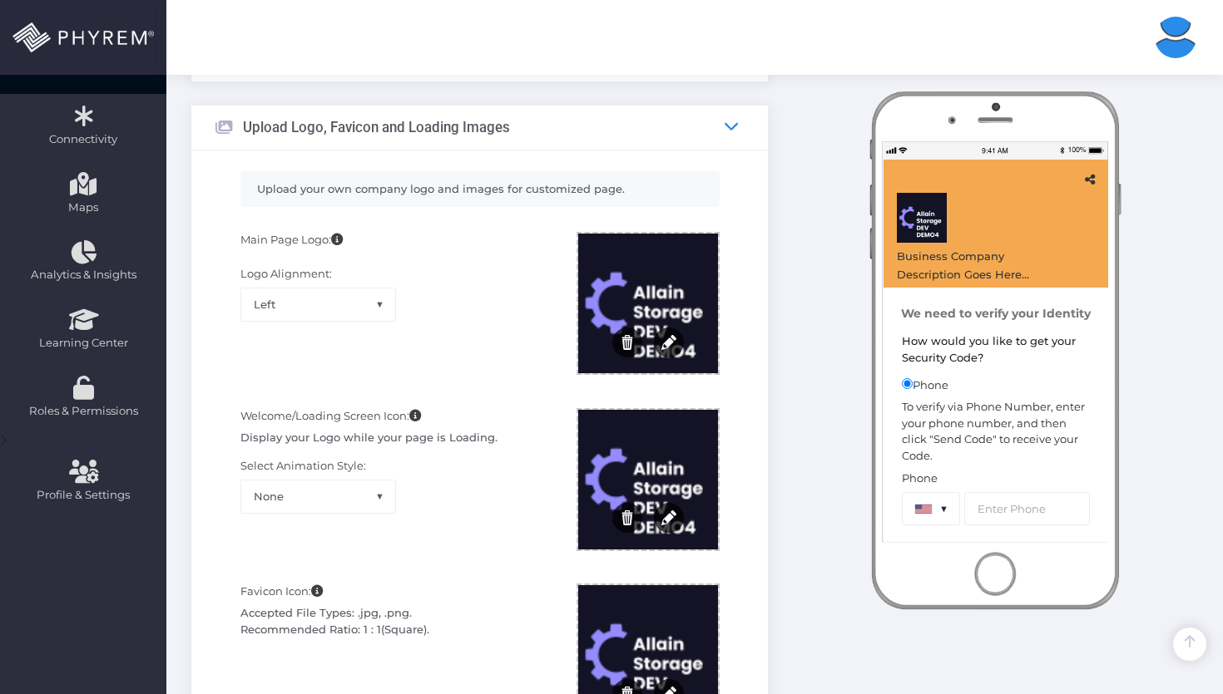
click at [729, 131] on icon at bounding box center [731, 126] width 15 height 15
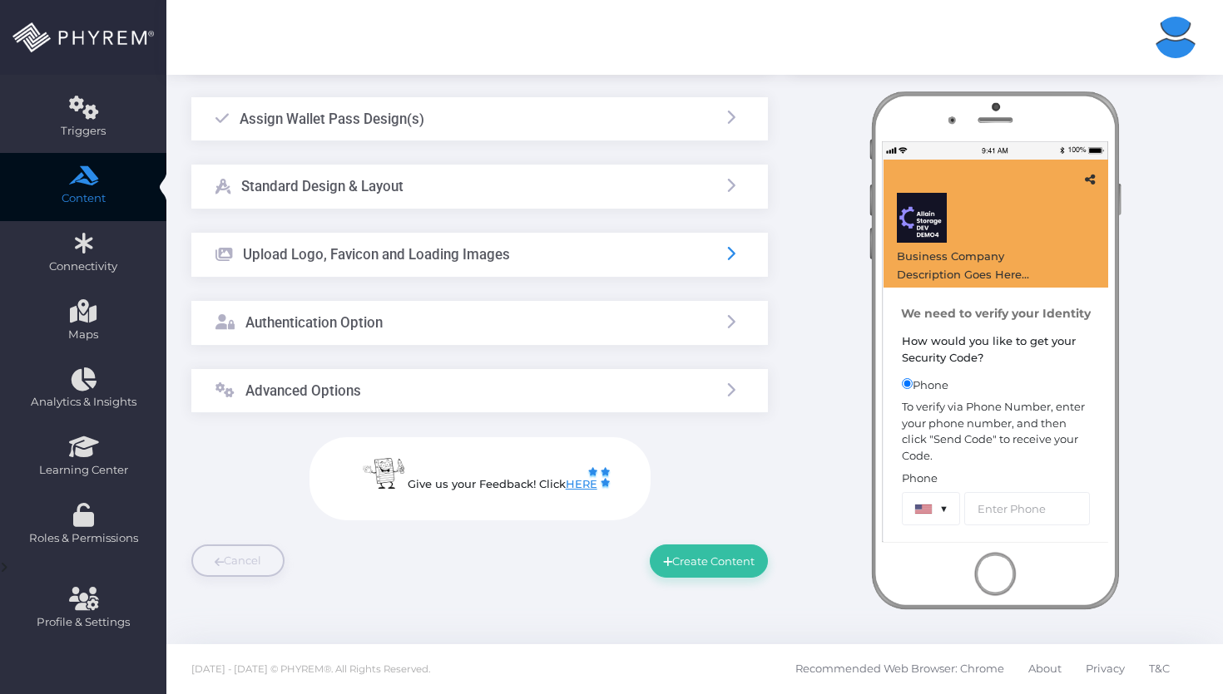
scroll to position [158, 0]
click at [734, 316] on icon at bounding box center [731, 322] width 15 height 15
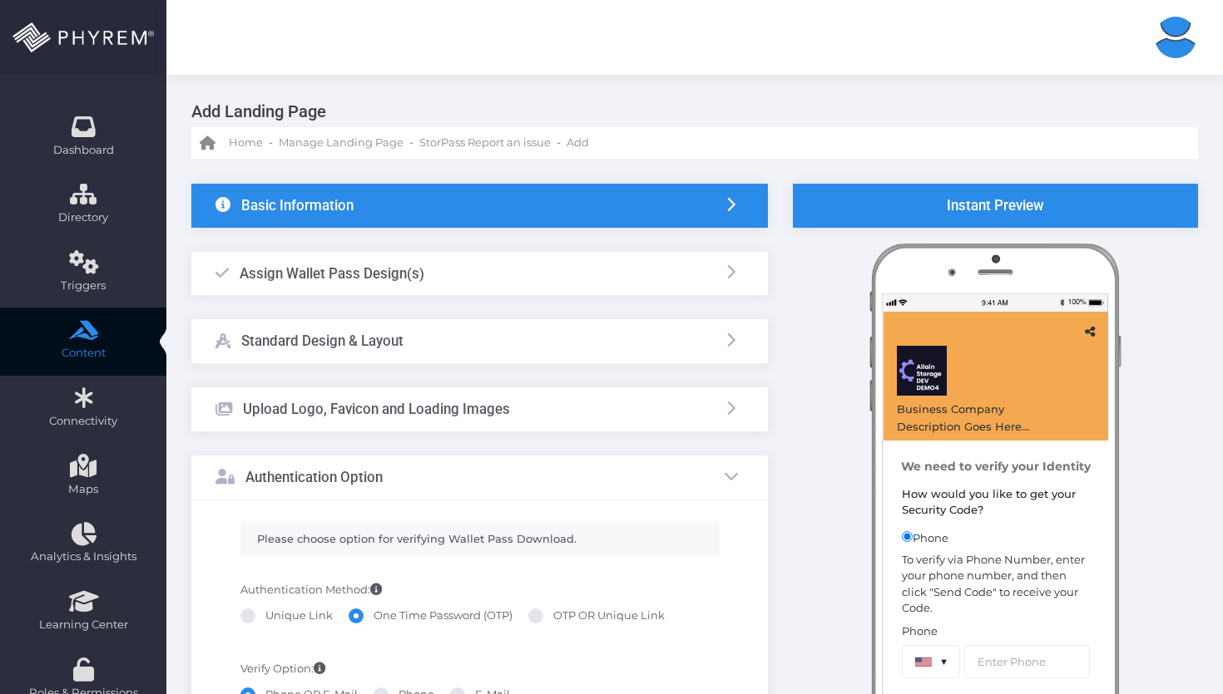
scroll to position [0, 0]
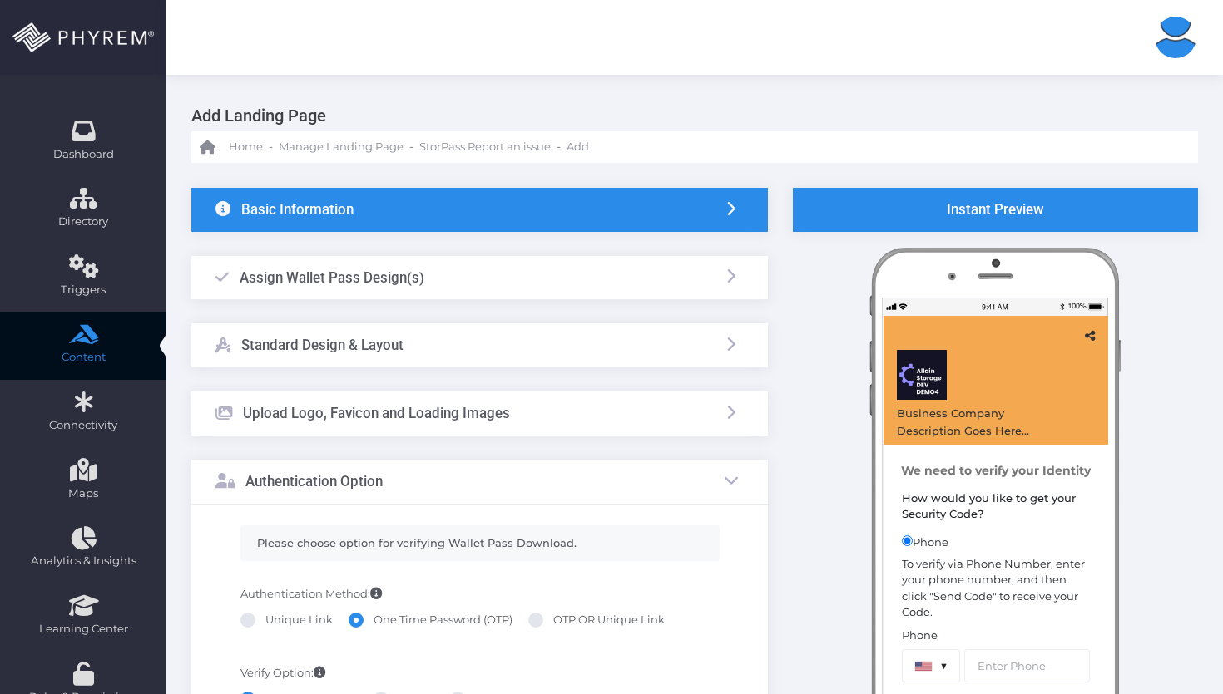
click at [727, 467] on li at bounding box center [731, 482] width 27 height 31
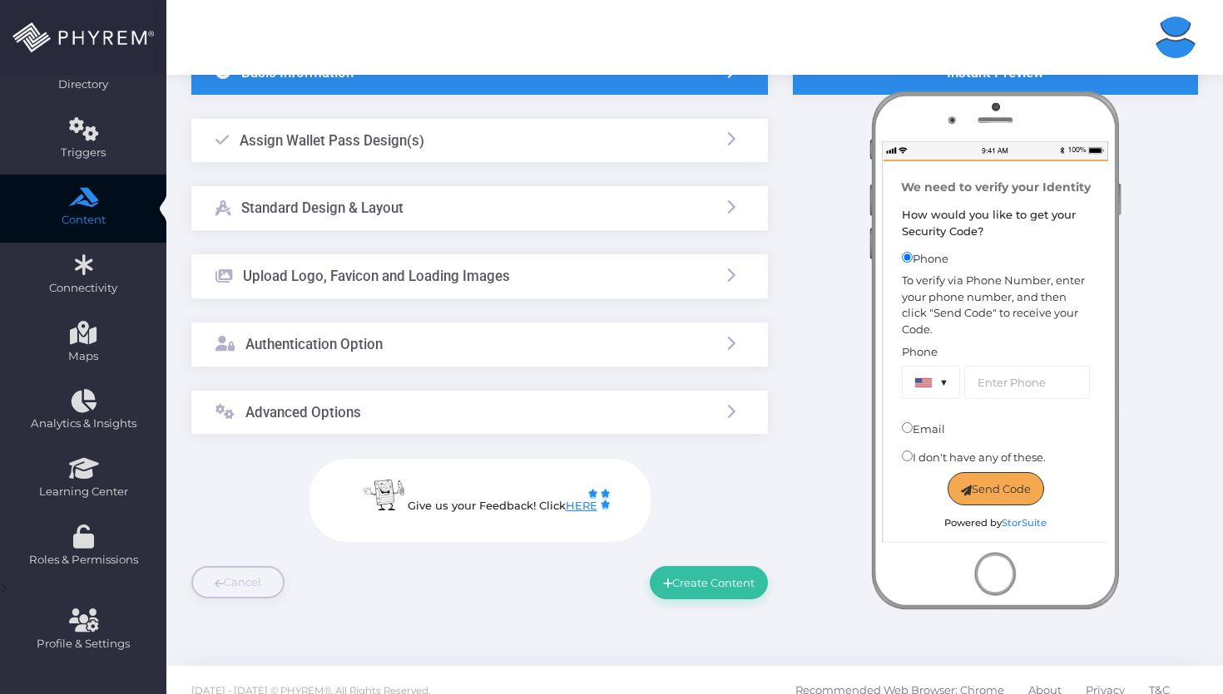
scroll to position [158, 0]
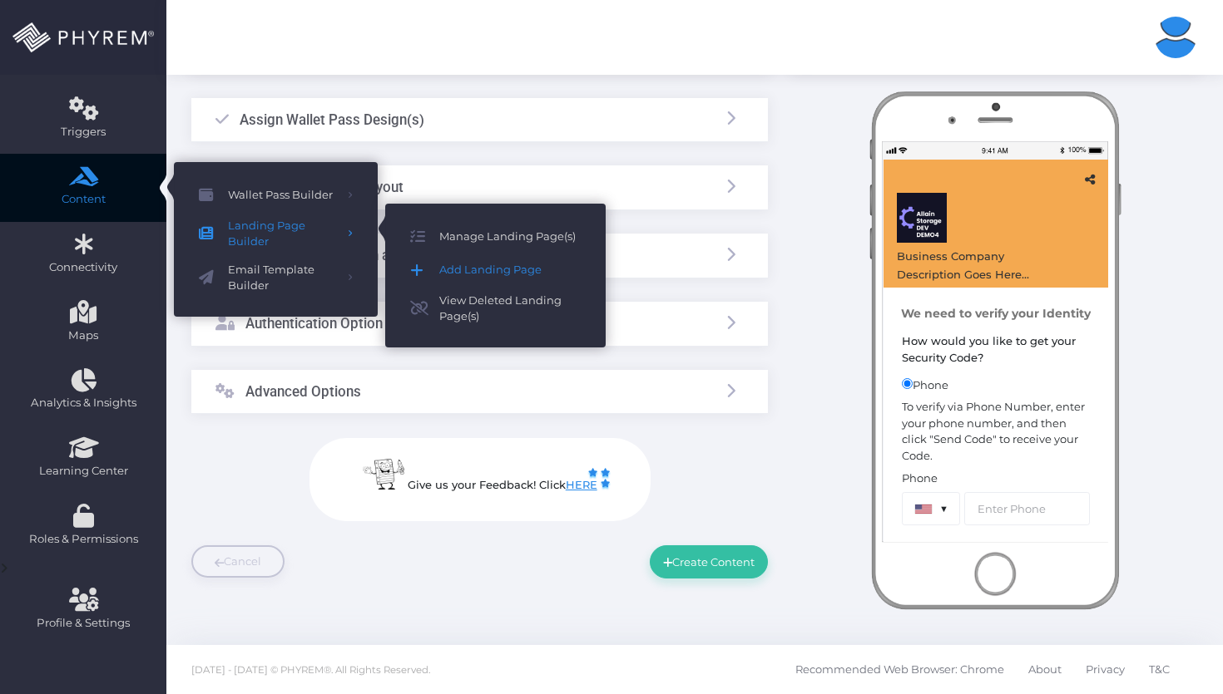
click at [472, 271] on span "Add Landing Page" at bounding box center [509, 270] width 141 height 22
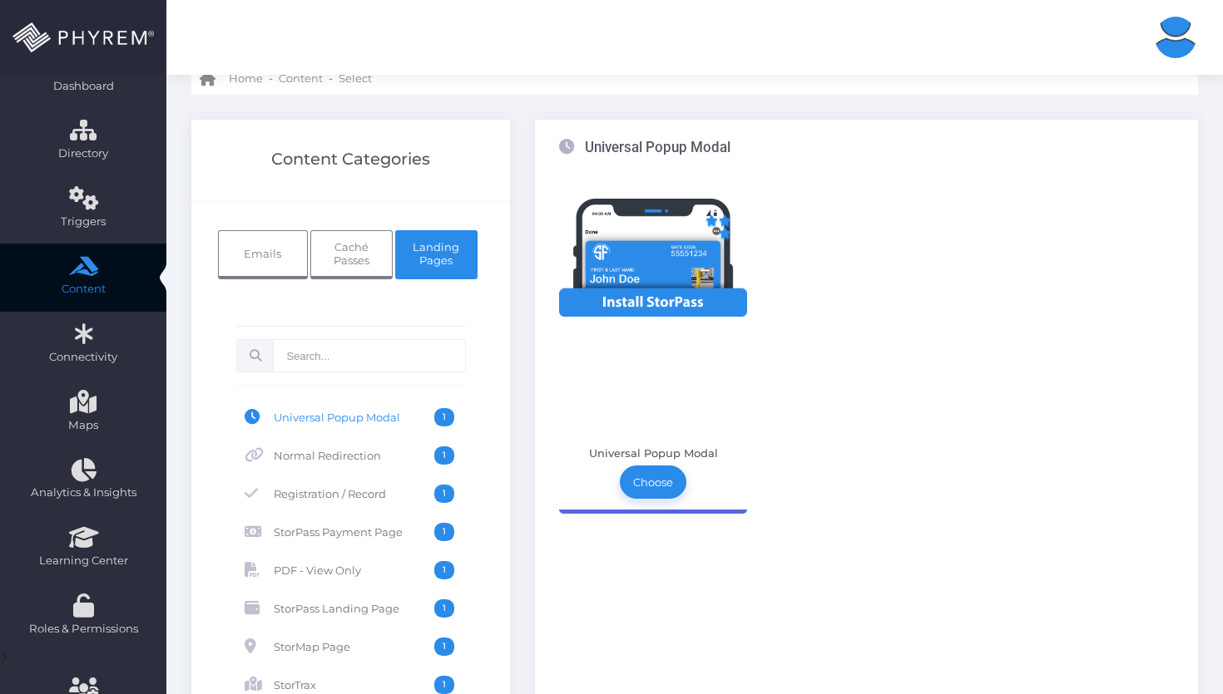
scroll to position [83, 0]
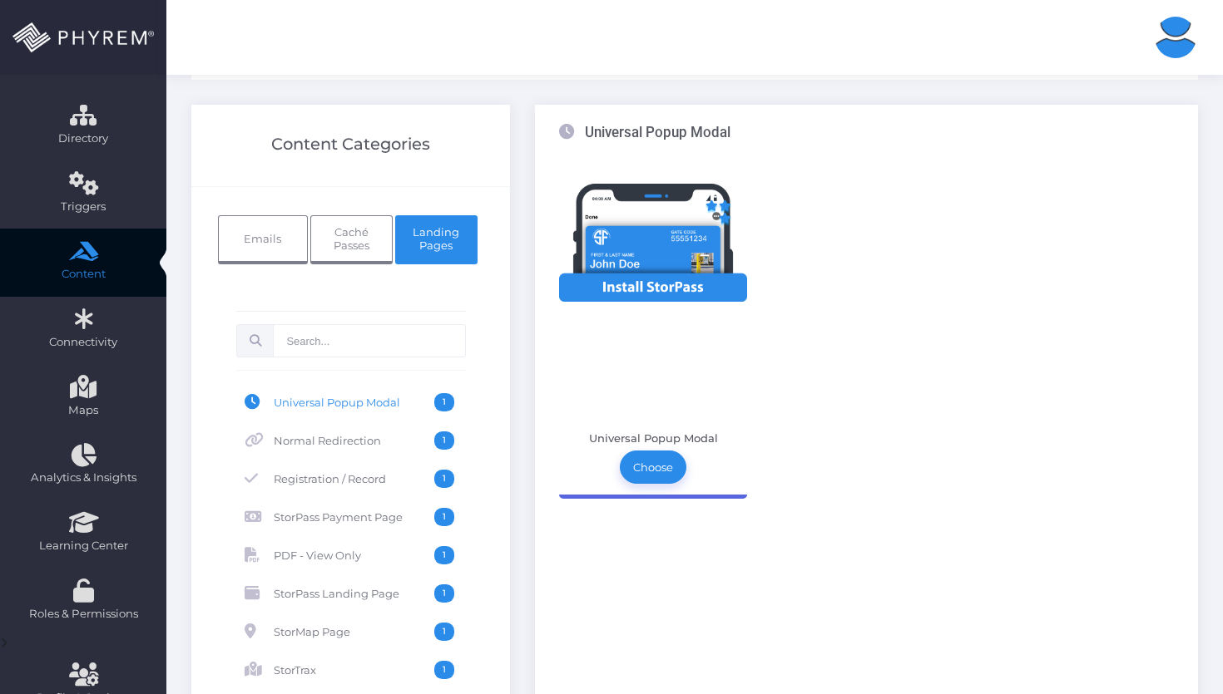
click at [379, 349] on input "text" at bounding box center [369, 340] width 192 height 33
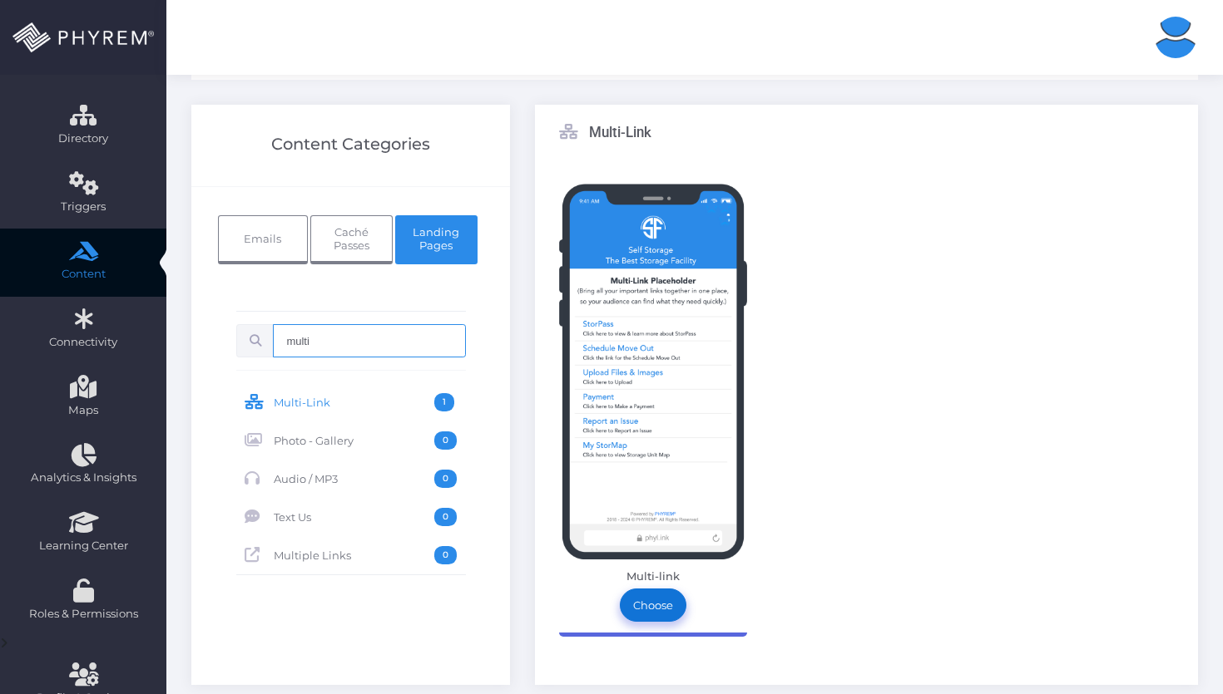
type input "multi"
click at [655, 598] on link "Choose" at bounding box center [653, 605] width 67 height 33
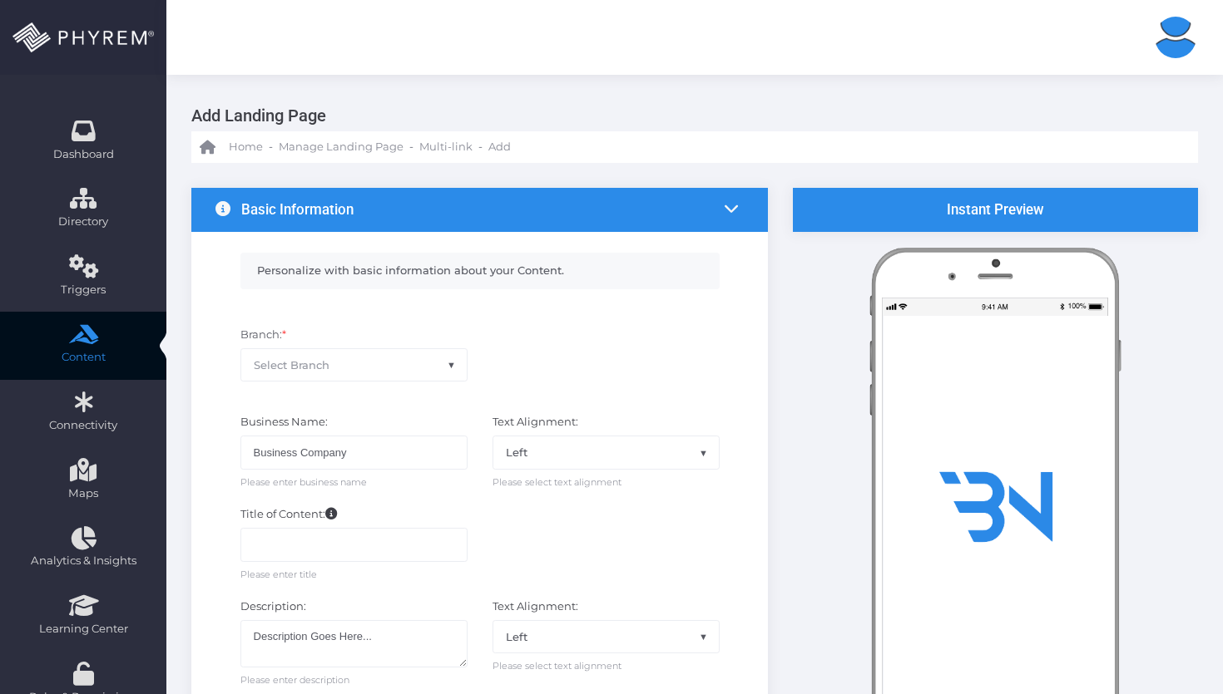
click at [721, 220] on li at bounding box center [731, 210] width 27 height 31
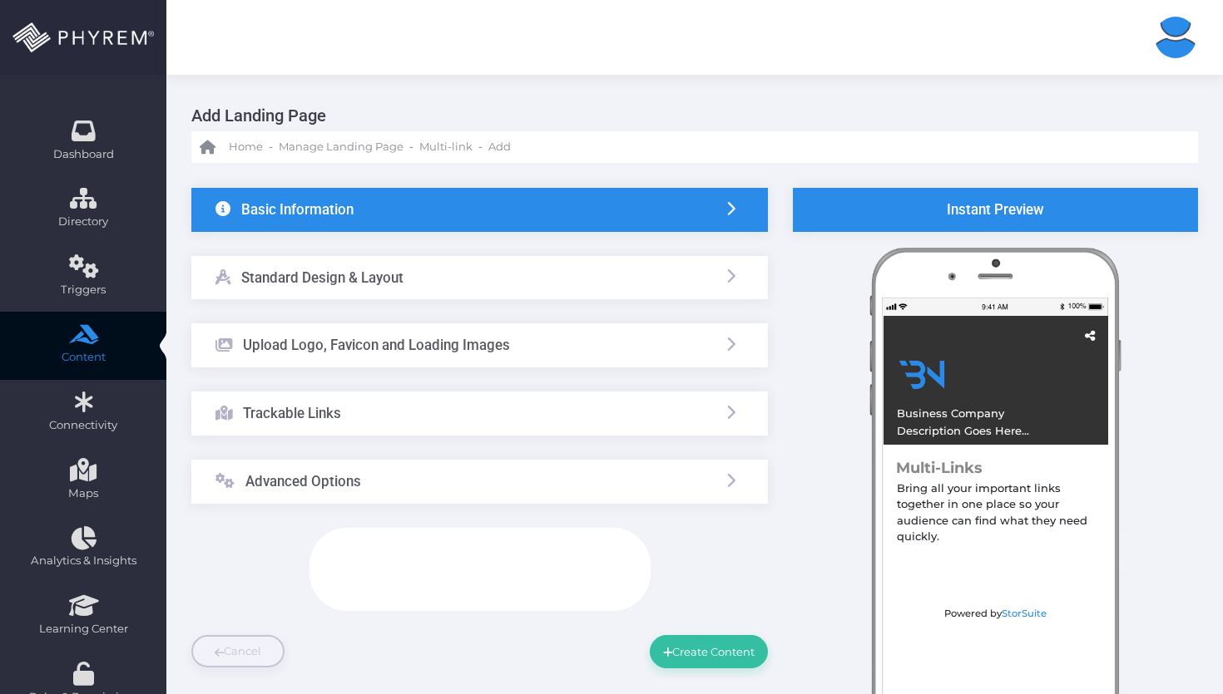
click at [721, 220] on li at bounding box center [731, 210] width 27 height 31
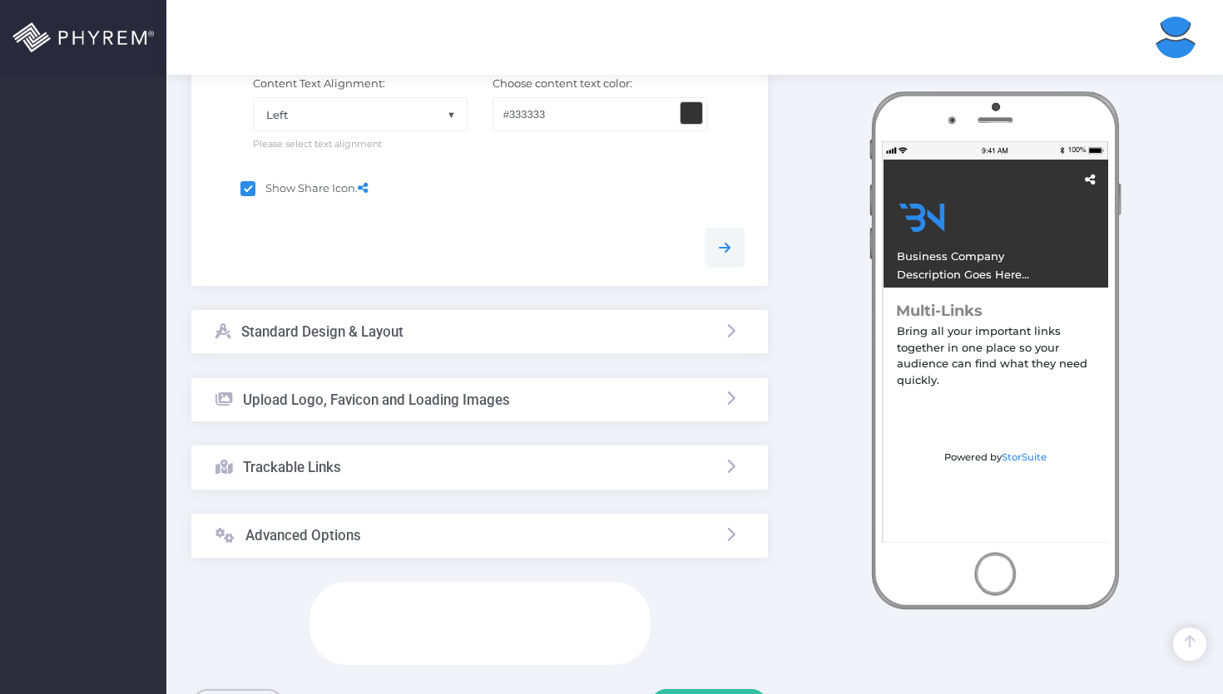
scroll to position [981, 0]
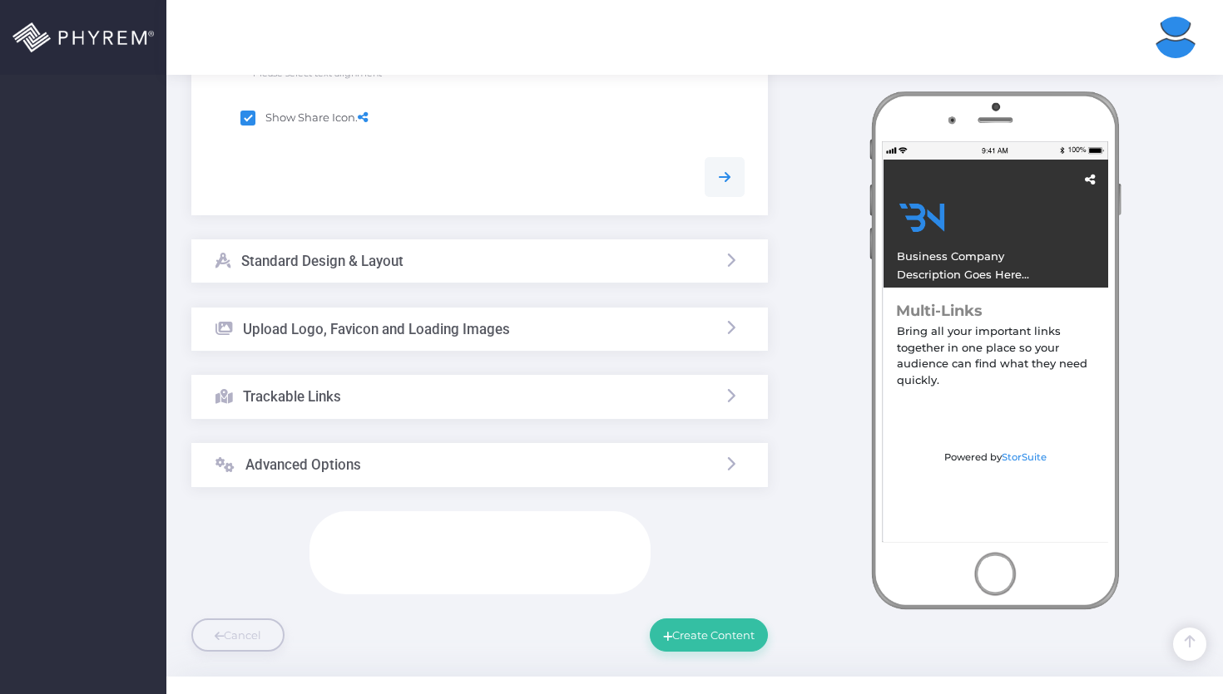
click at [641, 411] on div "Trackable Links" at bounding box center [479, 397] width 576 height 44
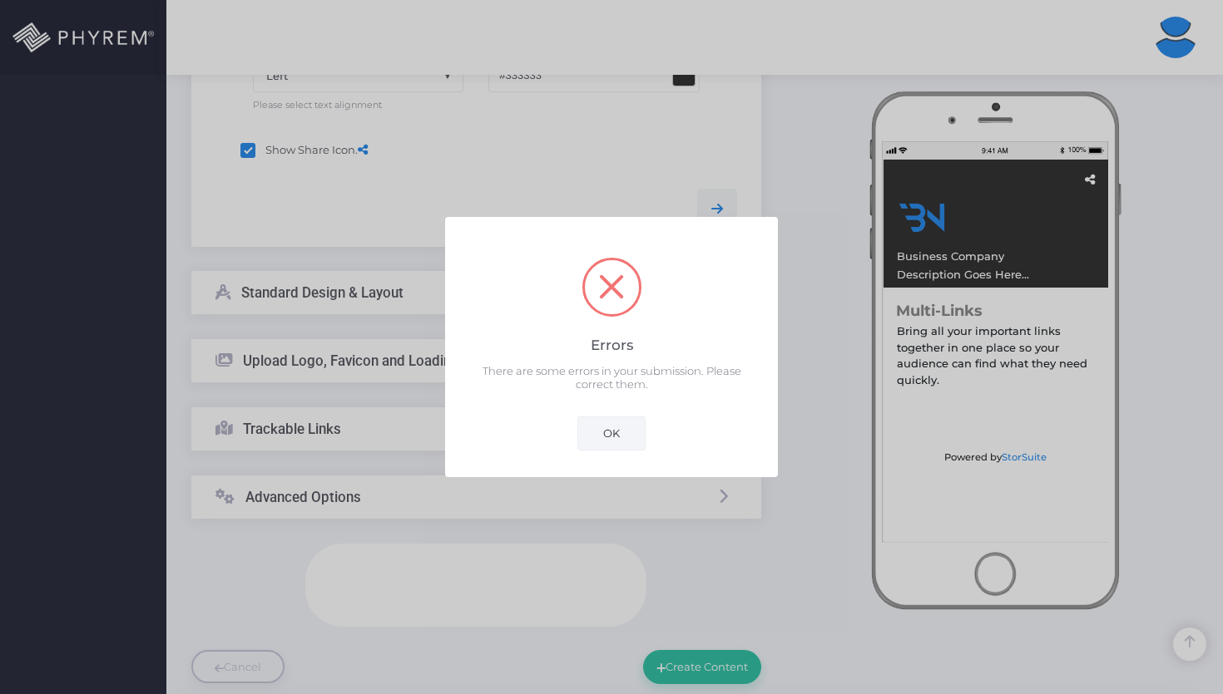
click at [640, 442] on button "OK" at bounding box center [611, 433] width 68 height 33
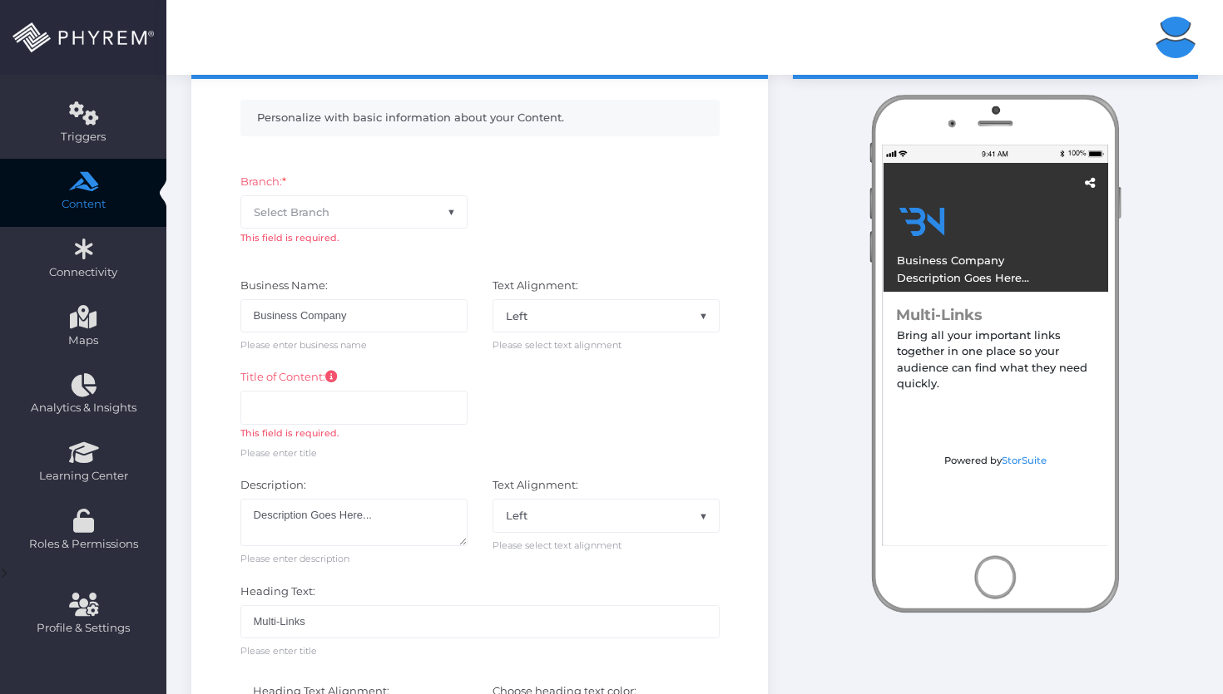
scroll to position [0, 0]
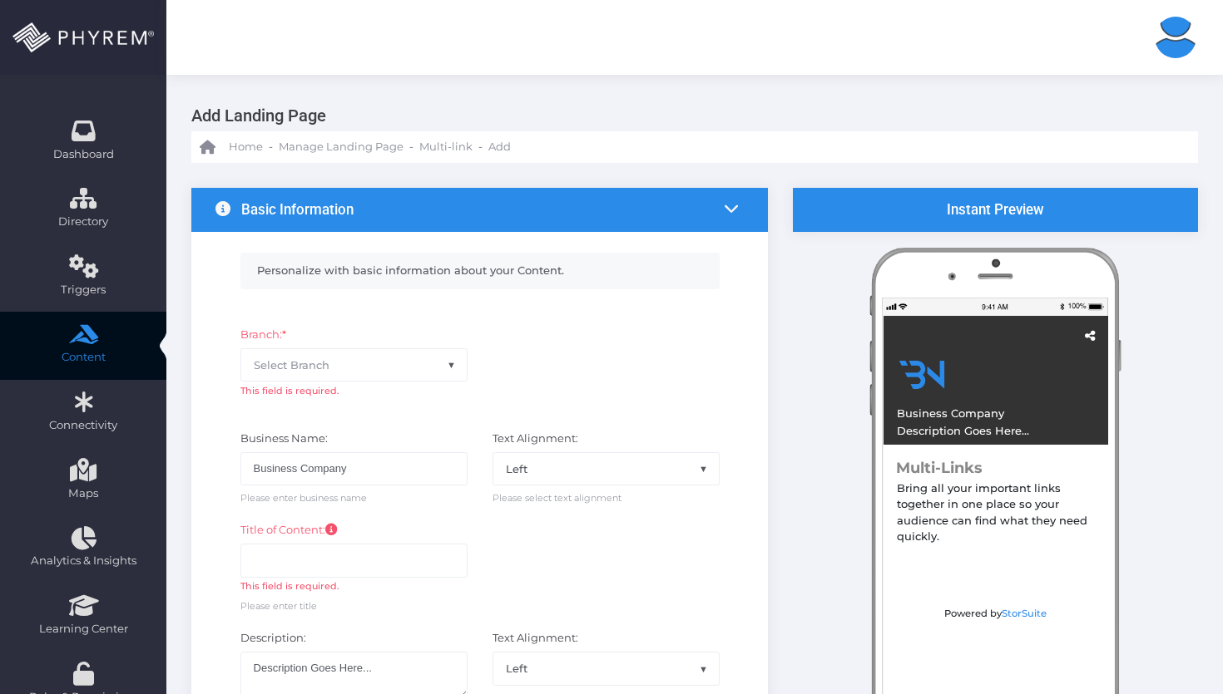
click at [719, 240] on div "Personalize with basic information about your Content." at bounding box center [480, 268] width 504 height 57
click at [731, 220] on li at bounding box center [731, 210] width 27 height 31
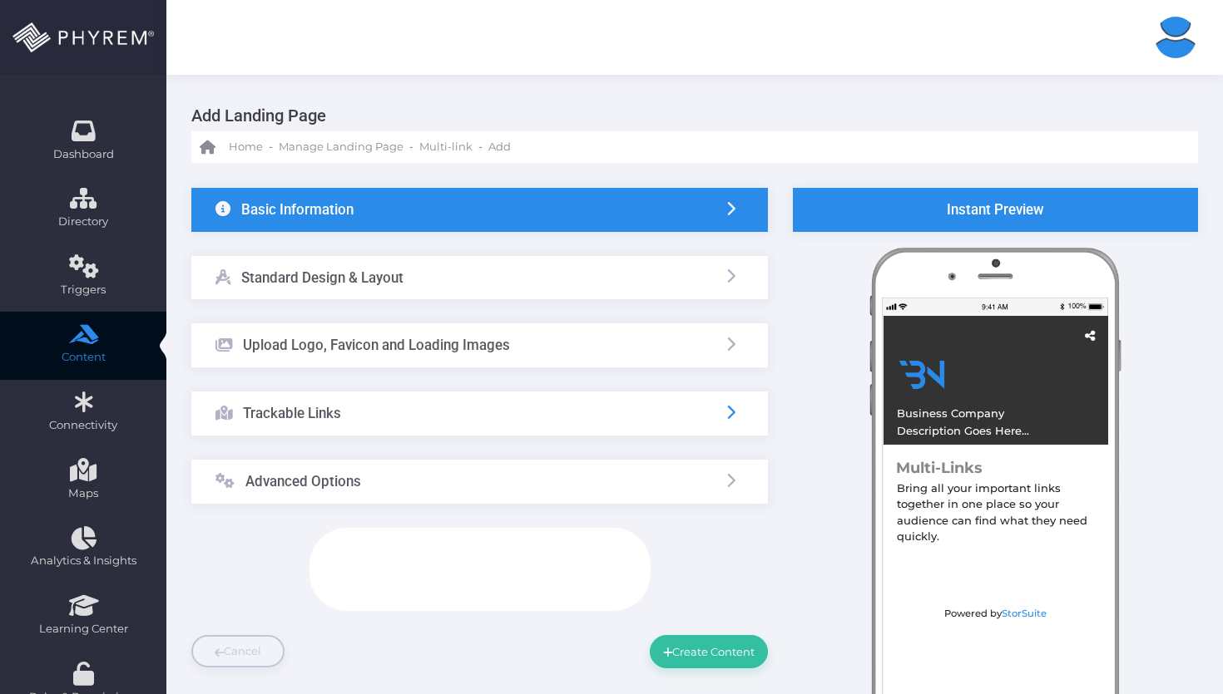
click at [729, 408] on icon at bounding box center [731, 412] width 15 height 15
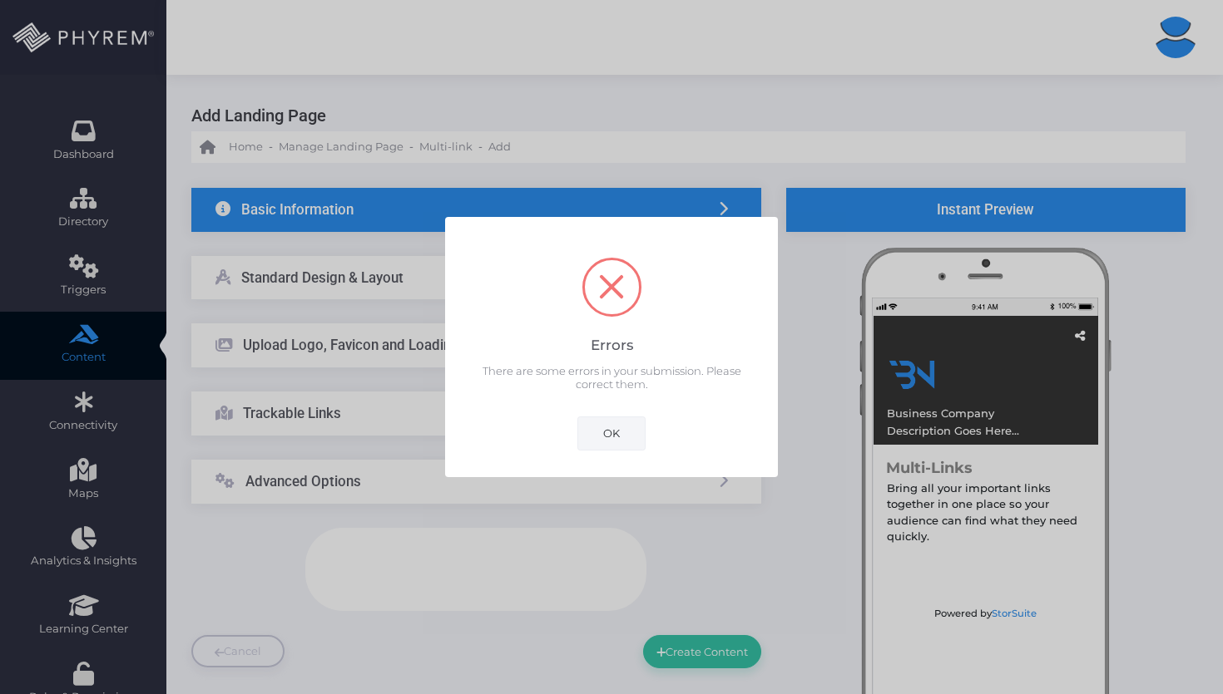
click at [619, 444] on button "OK" at bounding box center [611, 433] width 68 height 33
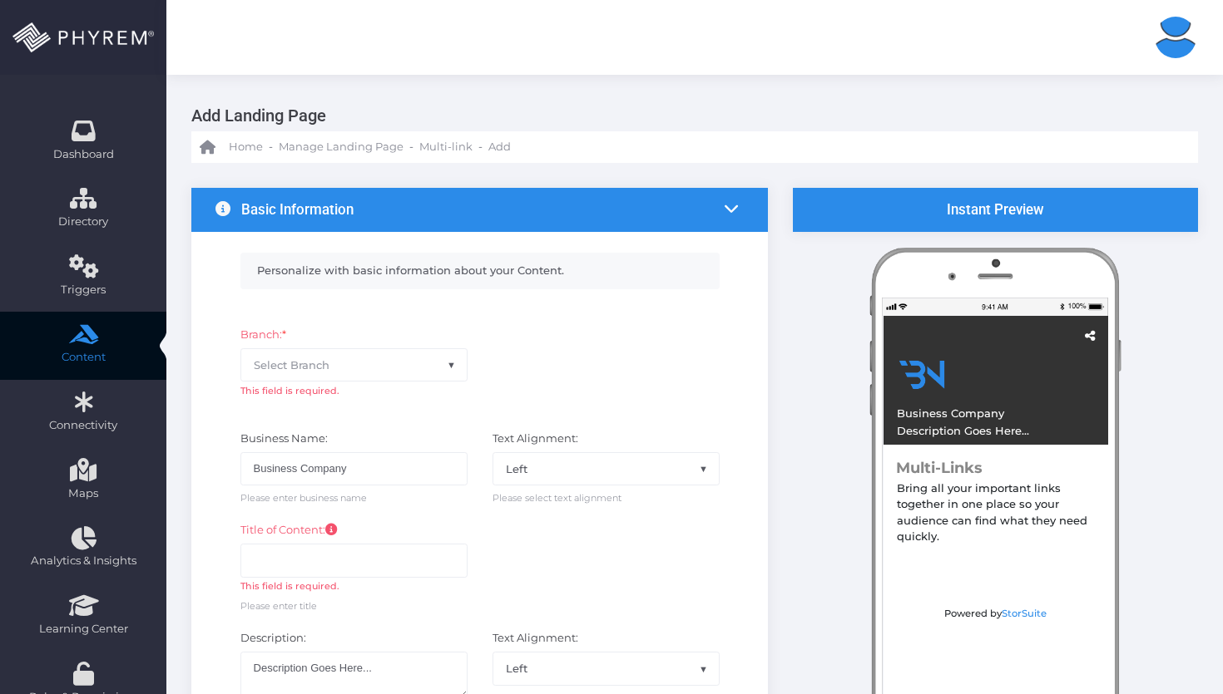
click at [728, 203] on icon at bounding box center [731, 208] width 15 height 15
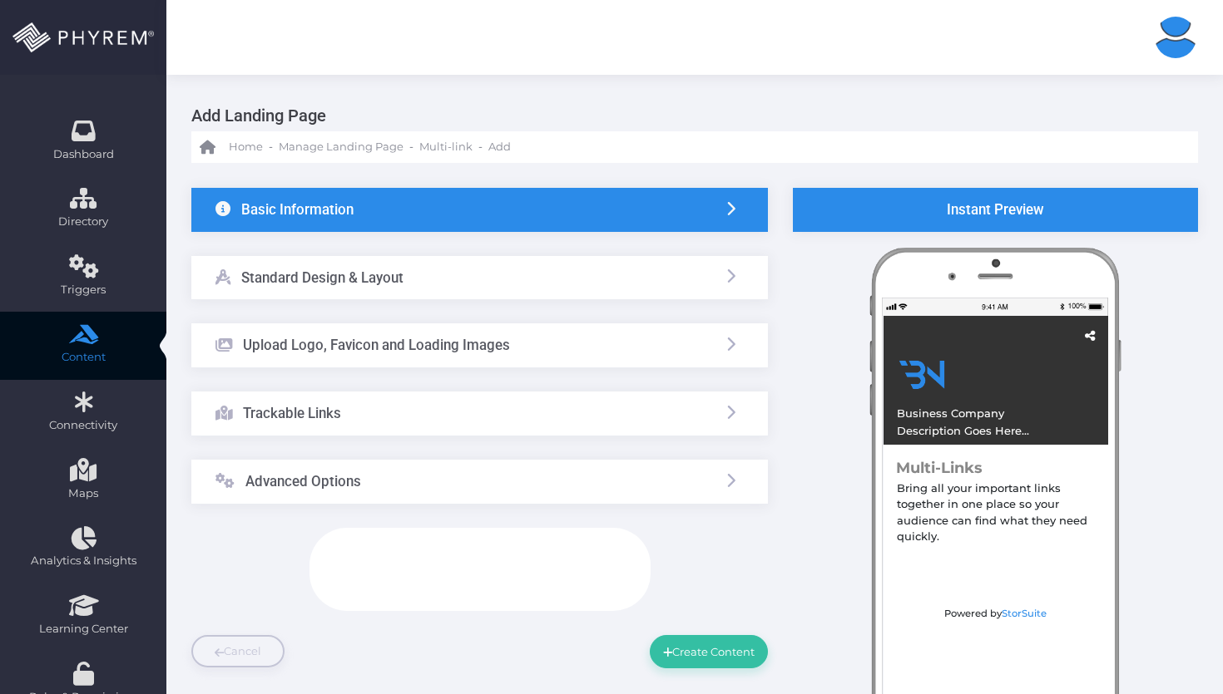
click at [753, 68] on div "[PERSON_NAME] [PERSON_NAME] Vera [EMAIL_ADDRESS][PERSON_NAME][DOMAIN_NAME] Acco…" at bounding box center [694, 37] width 1056 height 75
